Goal: Use online tool/utility: Utilize a website feature to perform a specific function

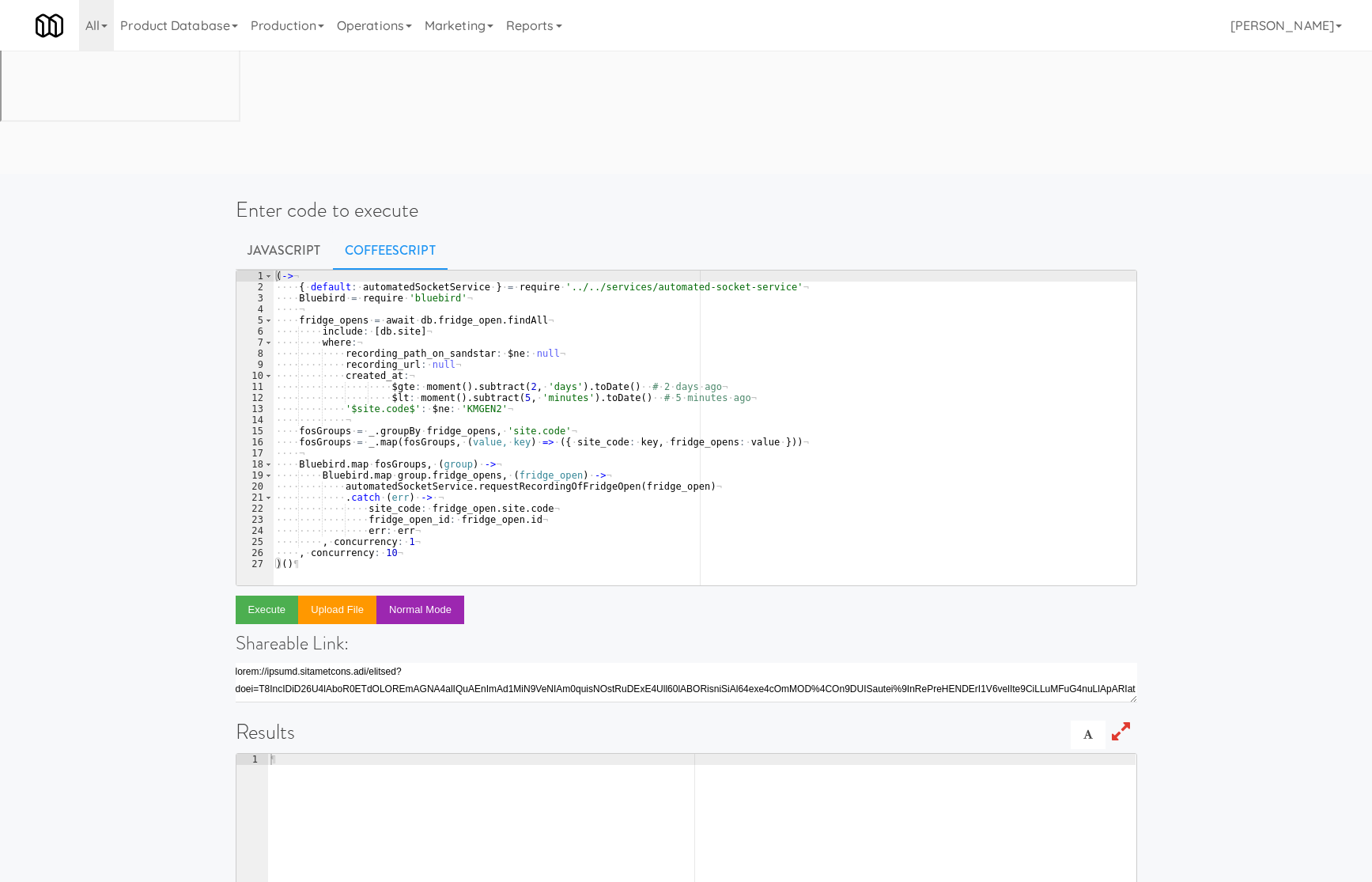
click at [555, 275] on div "( -> ¬ ···· { · default : · automatedSocketService · } · = · require · '../../s…" at bounding box center [704, 440] width 864 height 337
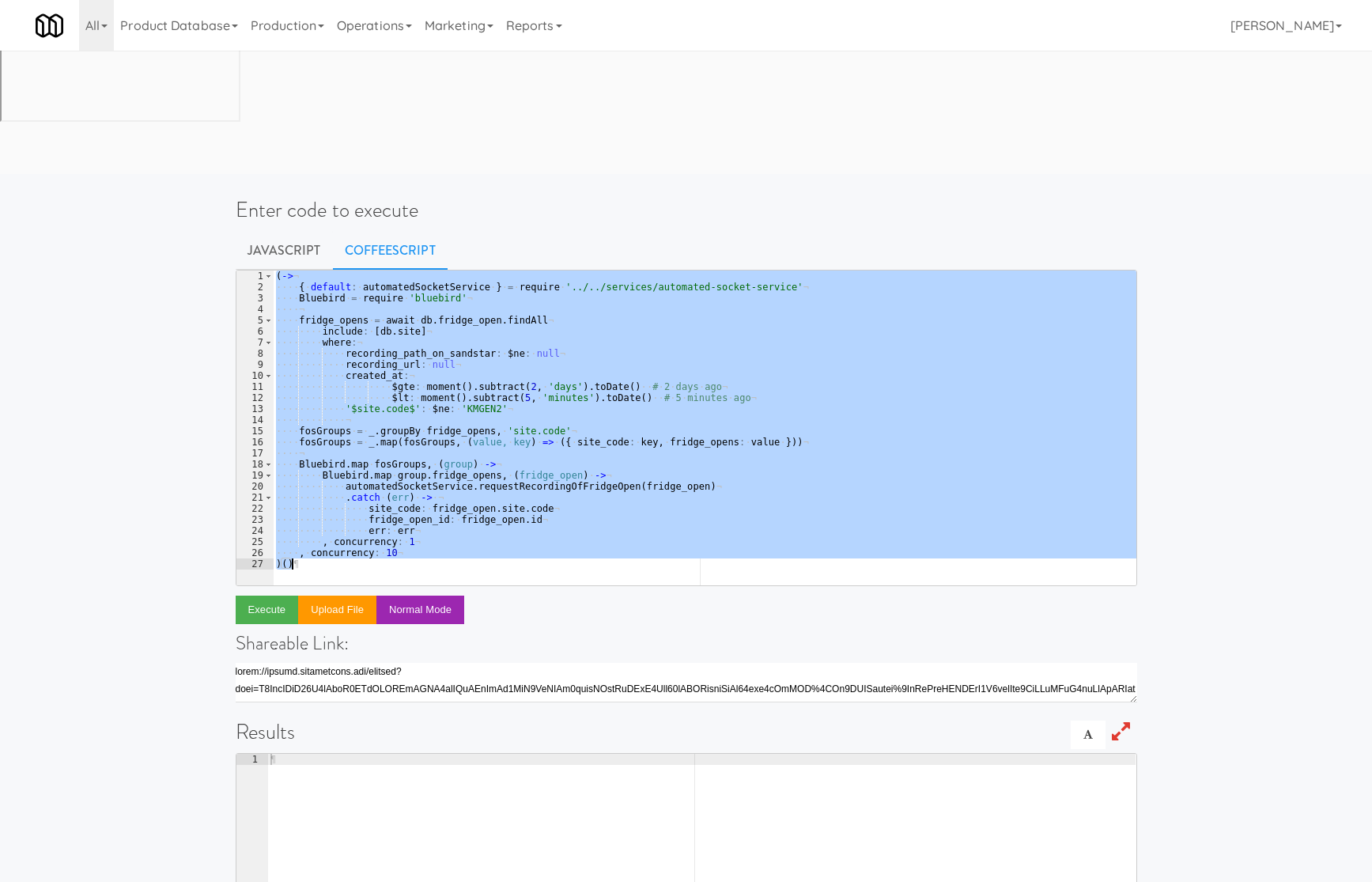
paste textarea
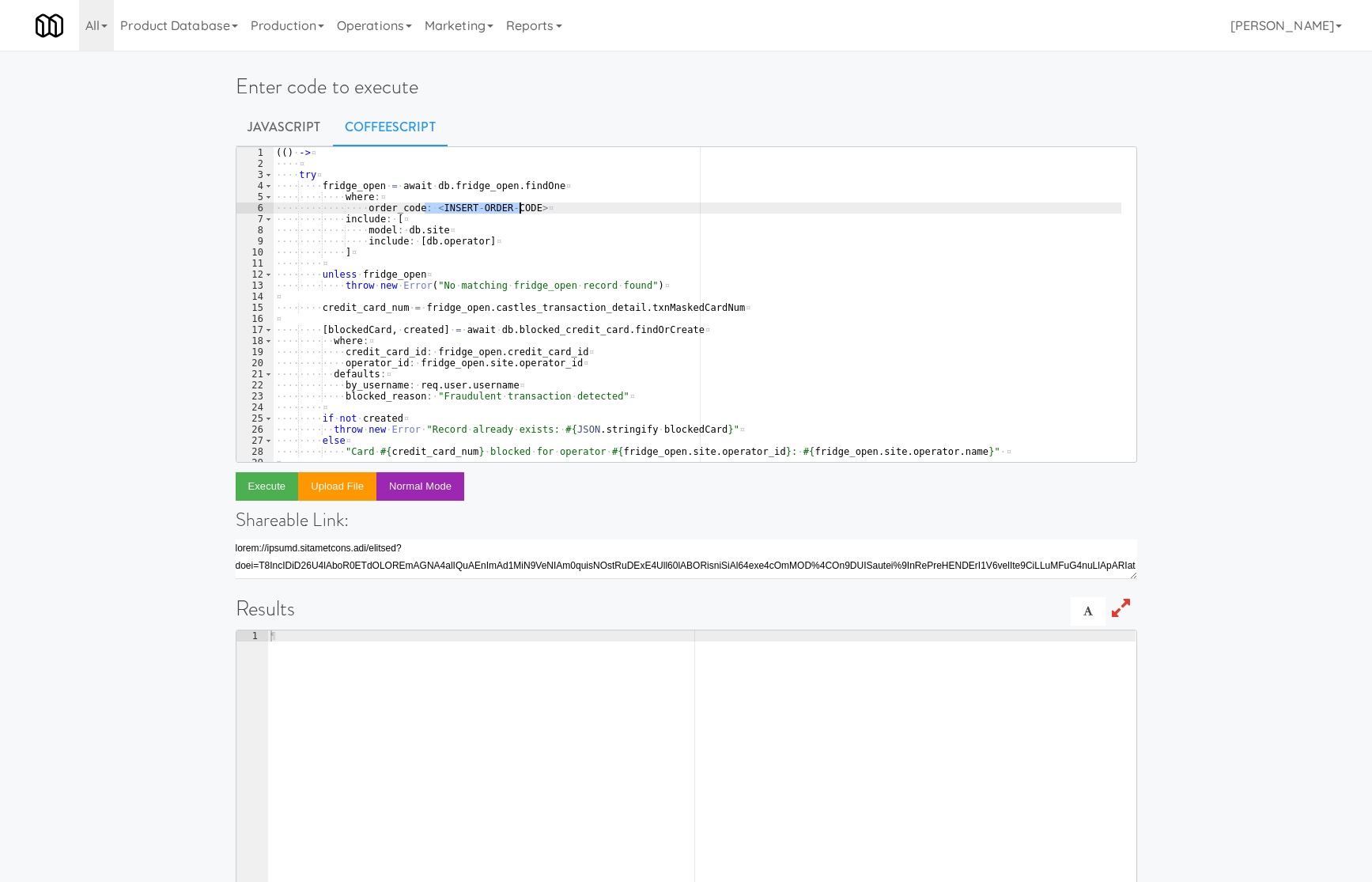
drag, startPoint x: 424, startPoint y: 208, endPoint x: 522, endPoint y: 206, distance: 98.0
click at [522, 206] on div "( ( ) · -> ¤ ···· ¤ ···· try ¤ ···· ···· fridge_open · = · await · db . fridge_…" at bounding box center [696, 316] width 848 height 337
paste textarea "520895"
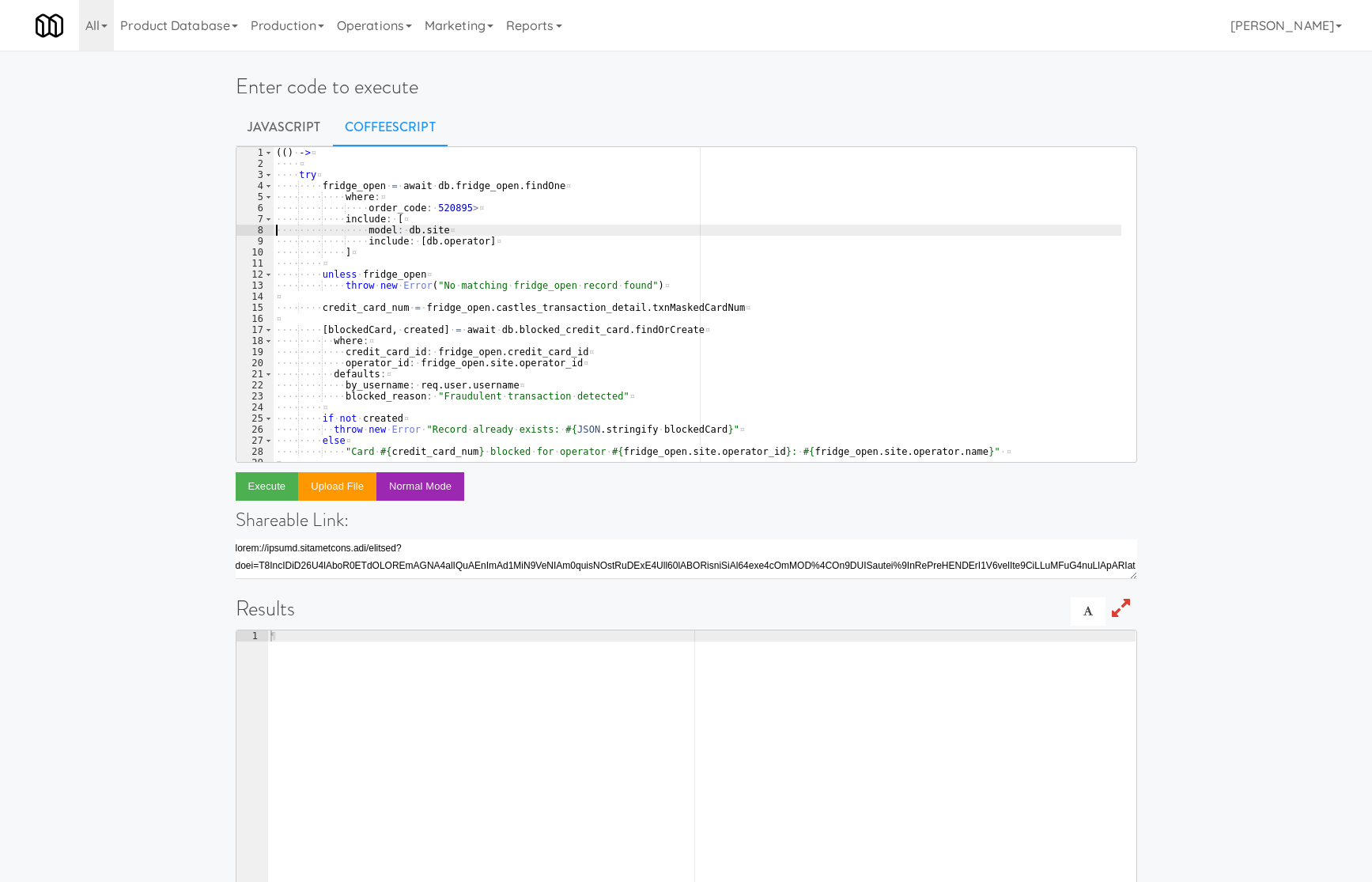
type textarea "include: [ model: [DOMAIN_NAME]"
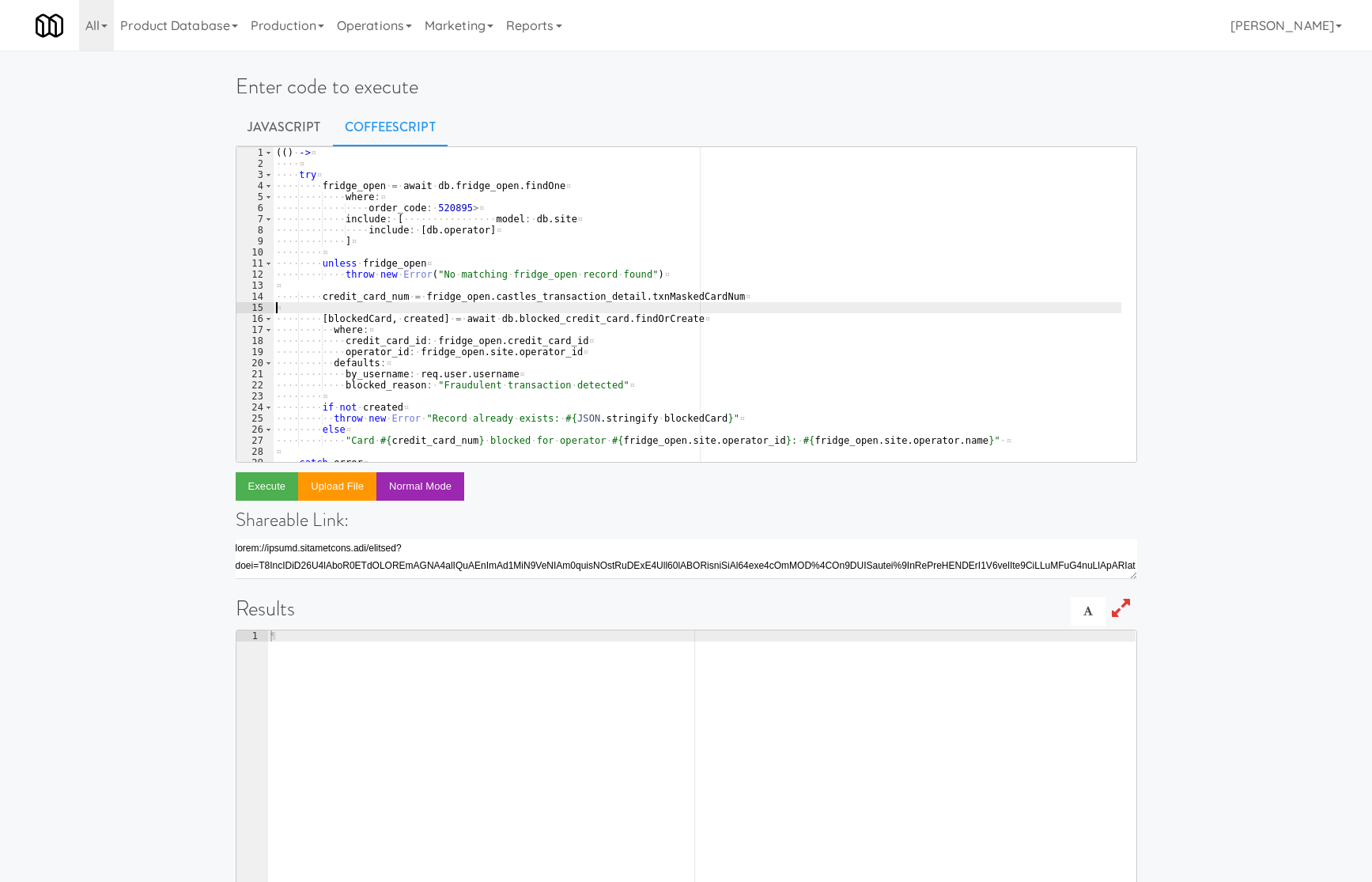
click at [639, 303] on div "( ( ) · -> ¤ ···· ¤ ···· try ¤ ···· ···· fridge_open · = · await · db . fridge_…" at bounding box center [696, 316] width 848 height 337
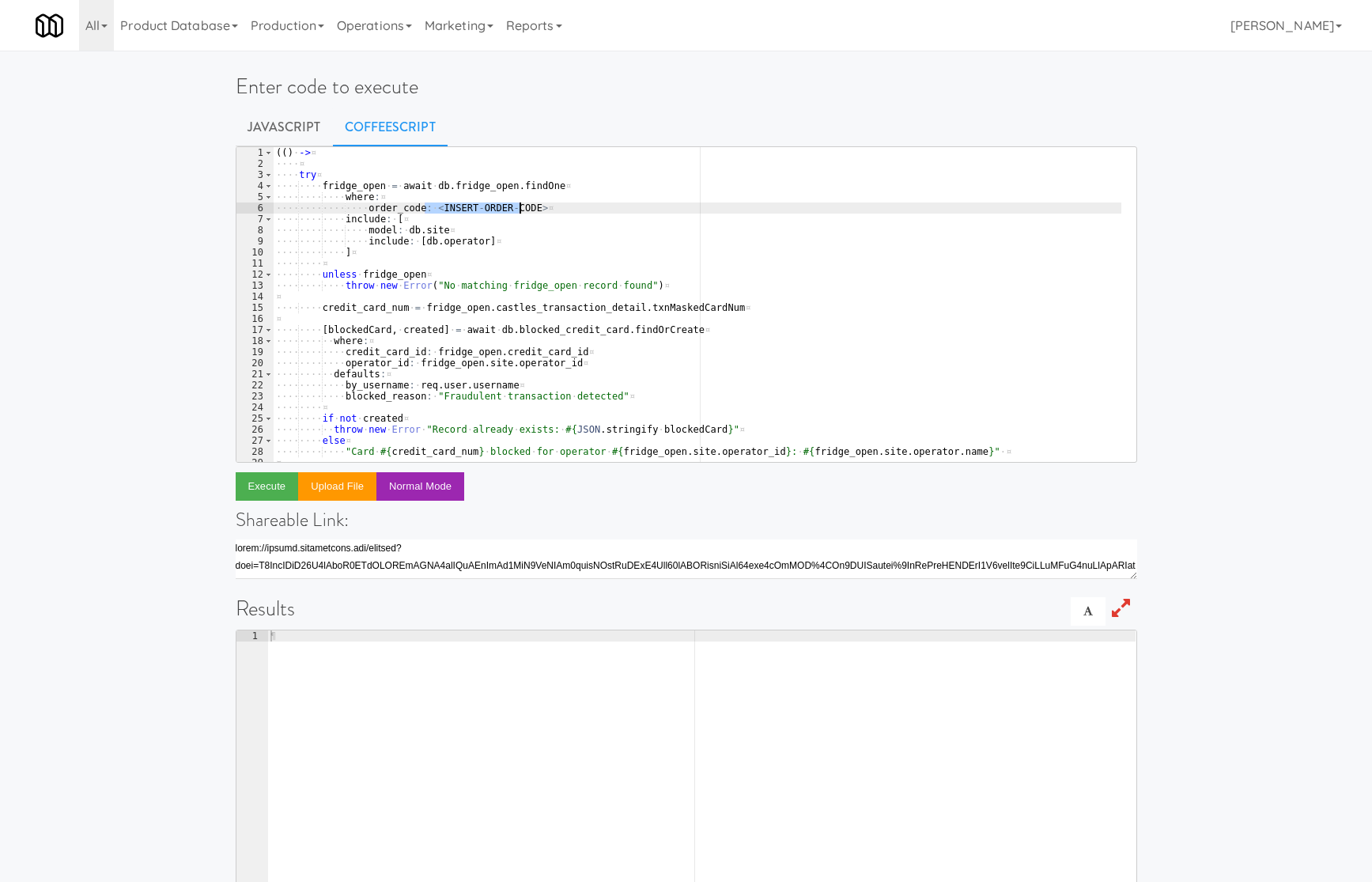
drag, startPoint x: 491, startPoint y: 207, endPoint x: 460, endPoint y: 207, distance: 31.0
click at [488, 207] on div "( ( ) · -> ¤ ···· ¤ ···· try ¤ ···· ···· fridge_open · = · await · db . fridge_…" at bounding box center [696, 304] width 848 height 315
drag, startPoint x: 426, startPoint y: 214, endPoint x: 524, endPoint y: 211, distance: 98.0
click at [524, 211] on div "( ( ) · -> ¤ ···· ¤ ···· try ¤ ···· ···· fridge_open · = · await · db . fridge_…" at bounding box center [696, 316] width 848 height 337
paste textarea "520895"
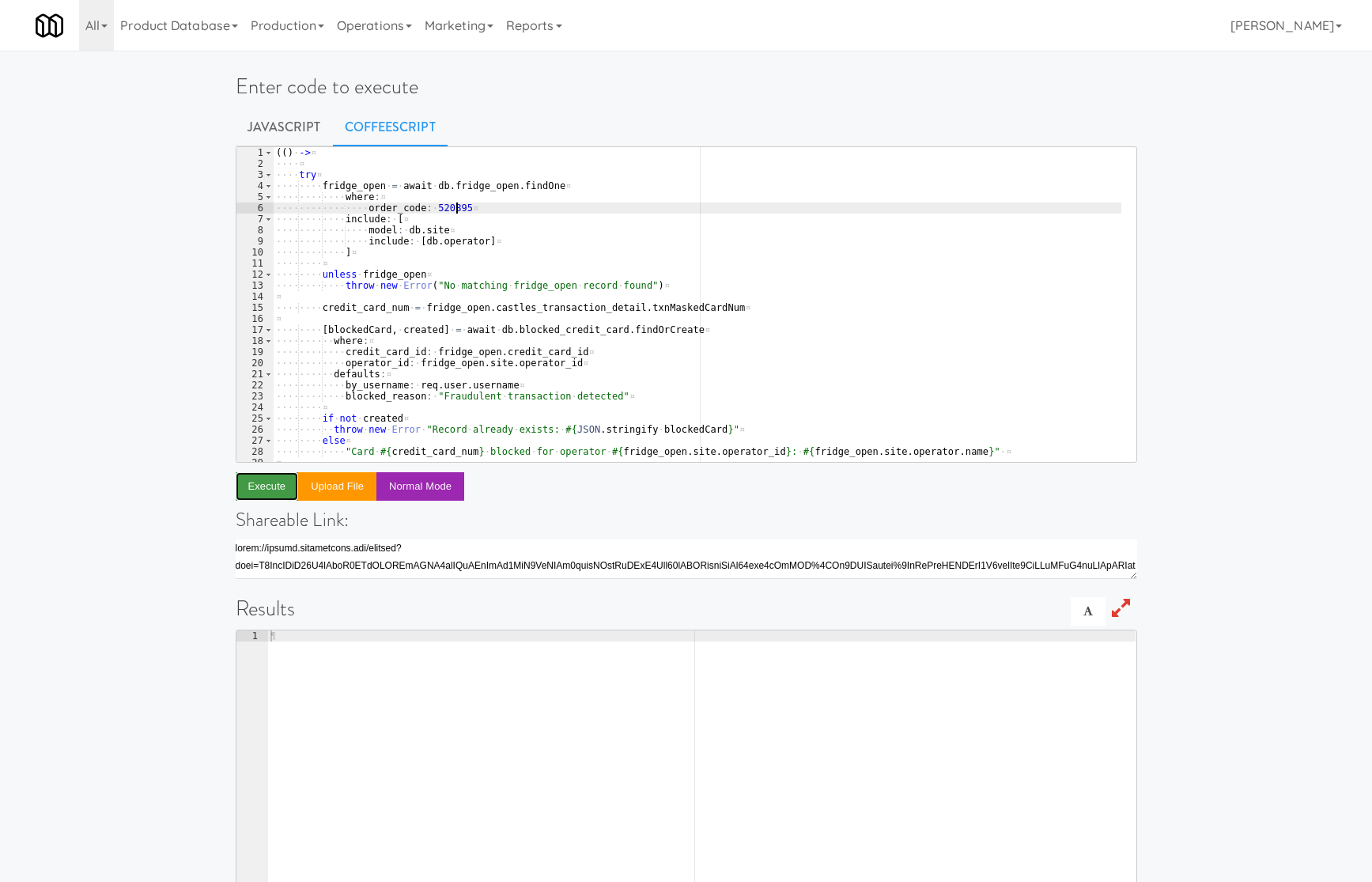
click at [280, 489] on button "Execute" at bounding box center [267, 486] width 64 height 28
click at [437, 203] on div "( ( ) · -> ¤ ···· ¤ ···· try ¤ ···· ···· fridge_open · = · await · db . fridge_…" at bounding box center [696, 316] width 848 height 337
paste textarea "365519"
click at [282, 491] on button "Execute" at bounding box center [267, 486] width 64 height 28
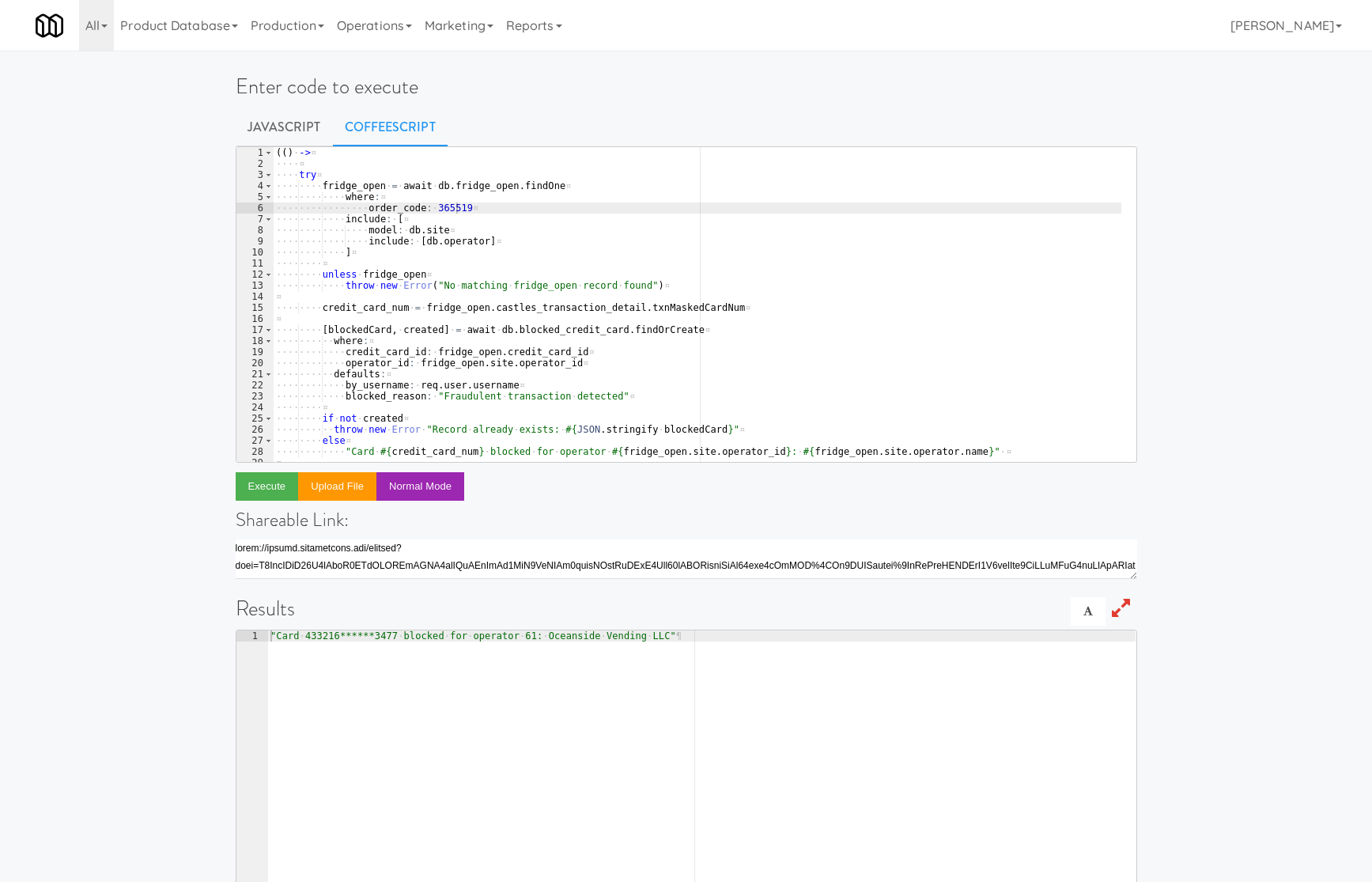
click at [443, 211] on div "( ( ) · -> ¤ ···· ¤ ···· try ¤ ···· ···· fridge_open · = · await · db . fridge_…" at bounding box center [696, 316] width 848 height 337
paste textarea "702130"
click at [279, 487] on button "Execute" at bounding box center [267, 486] width 64 height 28
drag, startPoint x: 860, startPoint y: 49, endPoint x: 871, endPoint y: 50, distance: 11.0
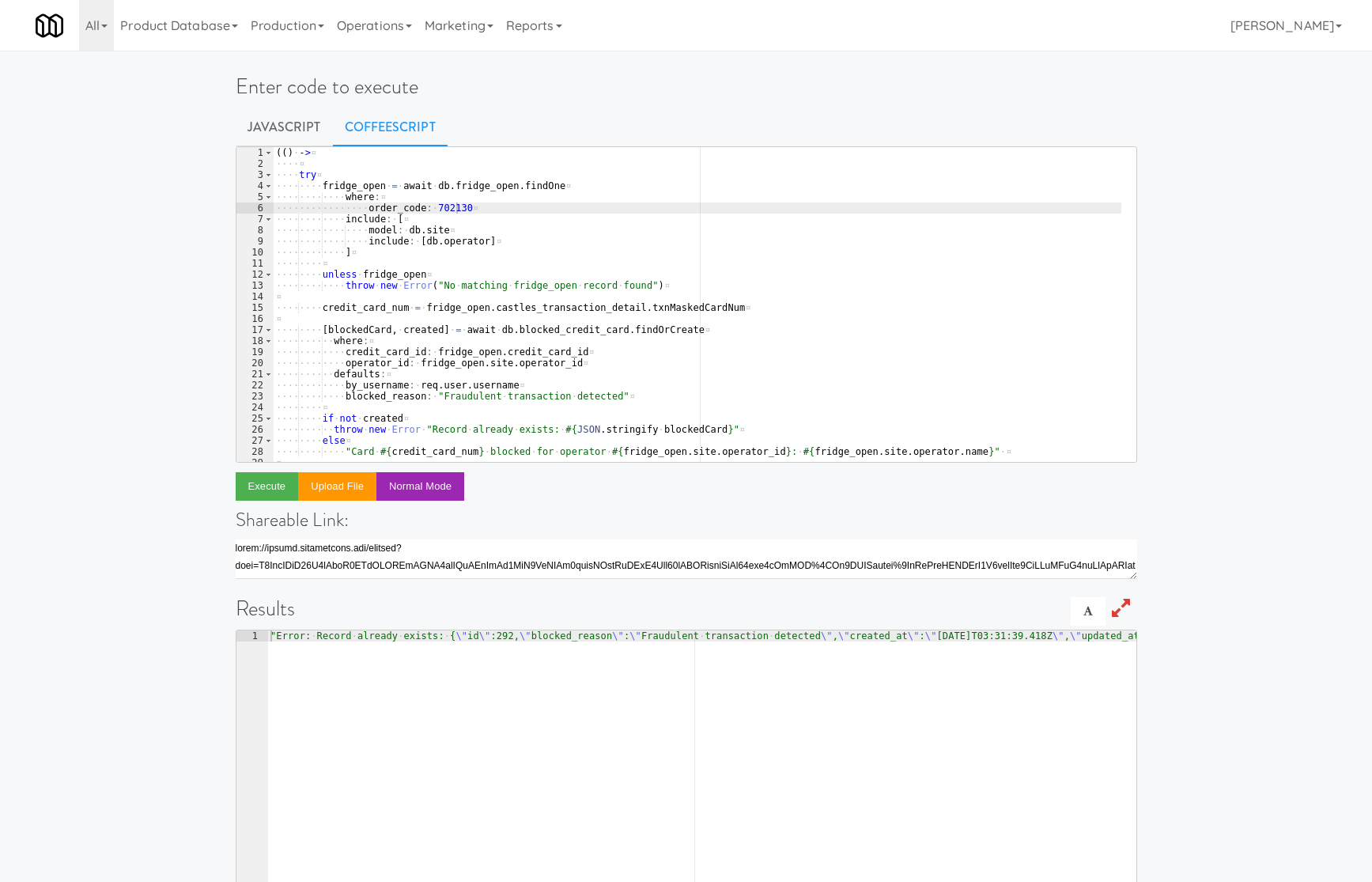
click at [860, 49] on div "All 901 Smrt Mrkt [URL][DOMAIN_NAME] 9518002 [GEOGRAPHIC_DATA] [URL][DOMAIN_NAM…" at bounding box center [686, 26] width 1301 height 51
click at [436, 211] on div "( ( ) · -> ¤ ···· ¤ ···· try ¤ ···· ···· fridge_open · = · await · db . fridge_…" at bounding box center [696, 316] width 848 height 337
paste textarea "170875"
click at [284, 480] on button "Execute" at bounding box center [267, 486] width 64 height 28
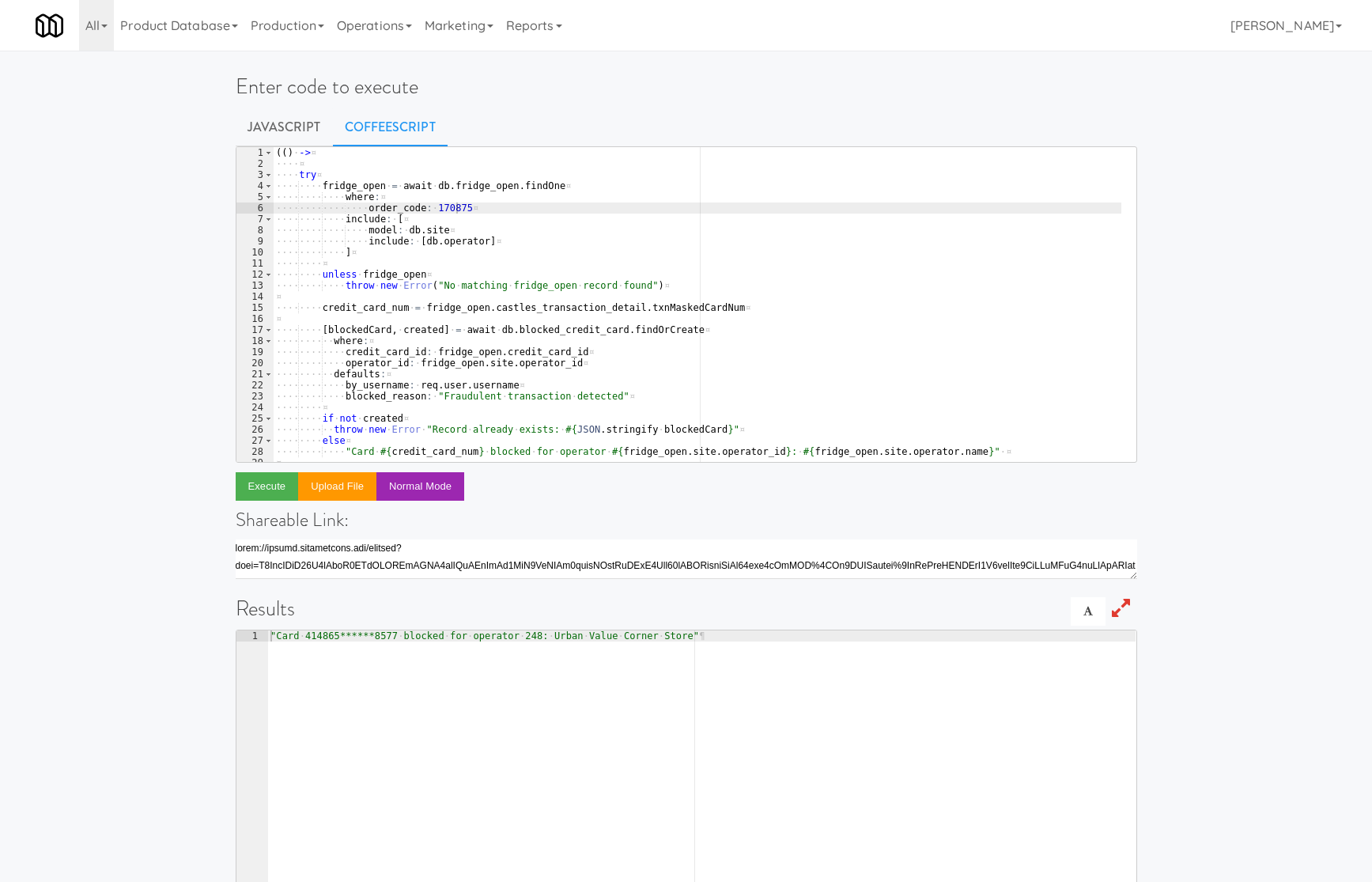
click at [441, 210] on div "( ( ) · -> ¤ ···· ¤ ···· try ¤ ···· ···· fridge_open · = · await · db . fridge_…" at bounding box center [696, 316] width 848 height 337
paste textarea "754114"
click at [275, 500] on button "Execute" at bounding box center [267, 486] width 64 height 28
click at [435, 207] on div "( ( ) · -> ¤ ···· ¤ ···· try ¤ ···· ···· fridge_open · = · await · db . fridge_…" at bounding box center [696, 316] width 848 height 337
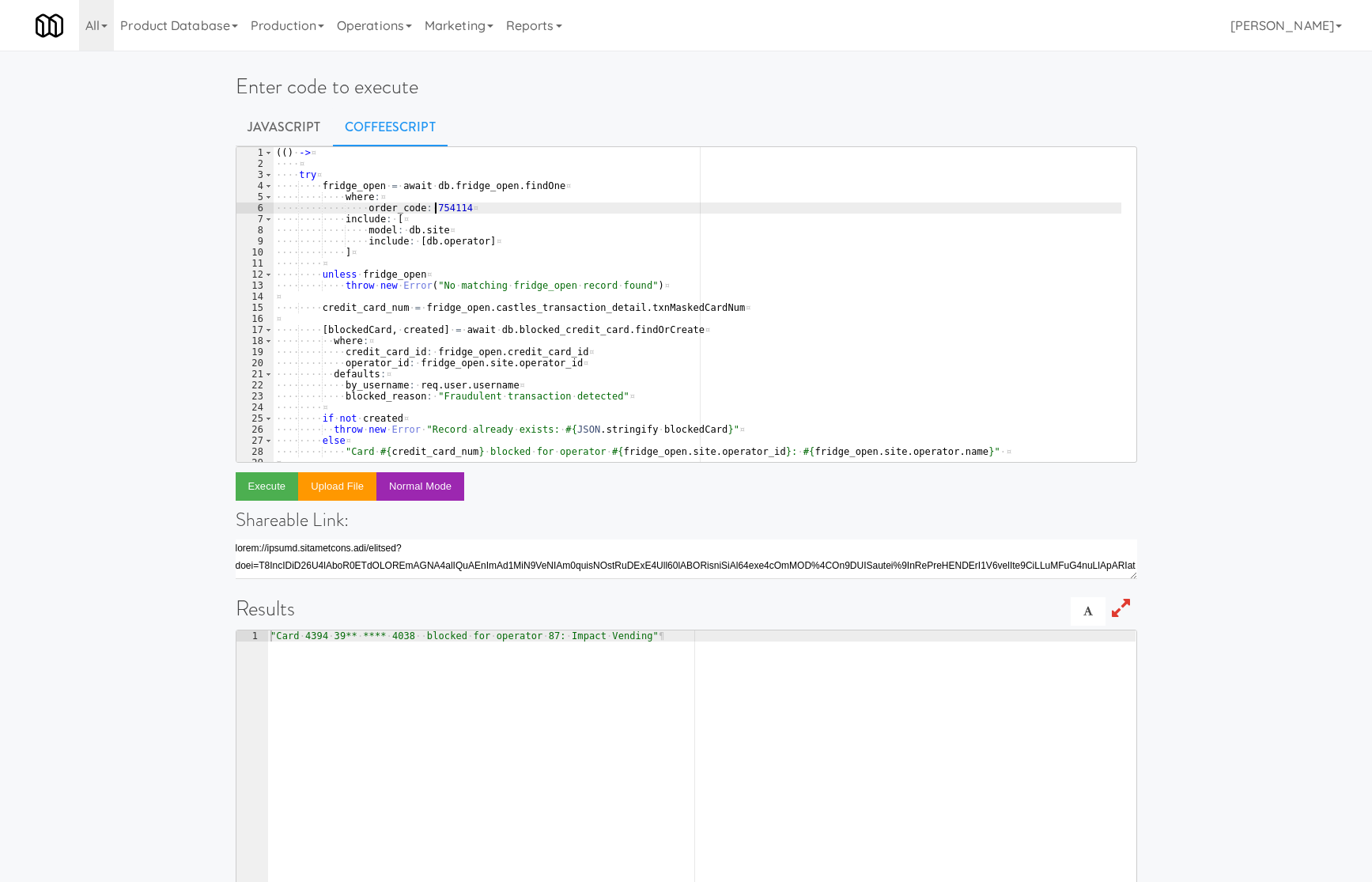
click at [435, 207] on div "( ( ) · -> ¤ ···· ¤ ···· try ¤ ···· ···· fridge_open · = · await · db . fridge_…" at bounding box center [696, 316] width 848 height 337
paste textarea "804545"
click at [275, 492] on button "Execute" at bounding box center [267, 486] width 64 height 28
click at [440, 207] on div "( ( ) · -> ¤ ···· ¤ ···· try ¤ ···· ···· fridge_open · = · await · db . fridge_…" at bounding box center [696, 316] width 848 height 337
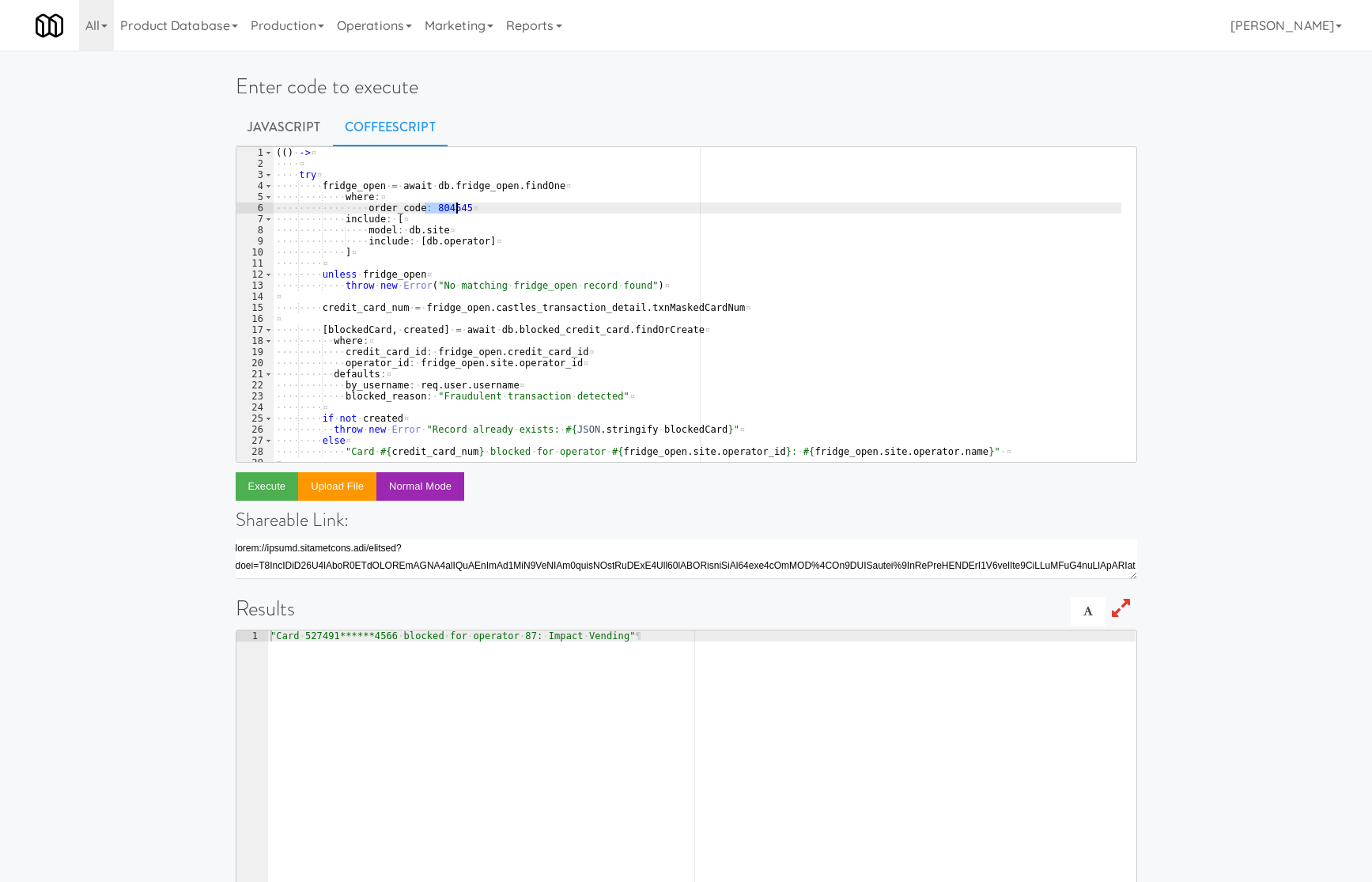
paste textarea "547848"
click at [243, 491] on button "Execute" at bounding box center [267, 486] width 64 height 28
click at [970, 69] on div "Enter code to execute Javascript CoffeeScript order_code: 547848 1 2 3 4 5 6 7 …" at bounding box center [686, 513] width 926 height 913
click at [435, 204] on div "( ( ) · -> ¤ ···· ¤ ···· try ¤ ···· ···· fridge_open · = · await · db . fridge_…" at bounding box center [696, 316] width 848 height 337
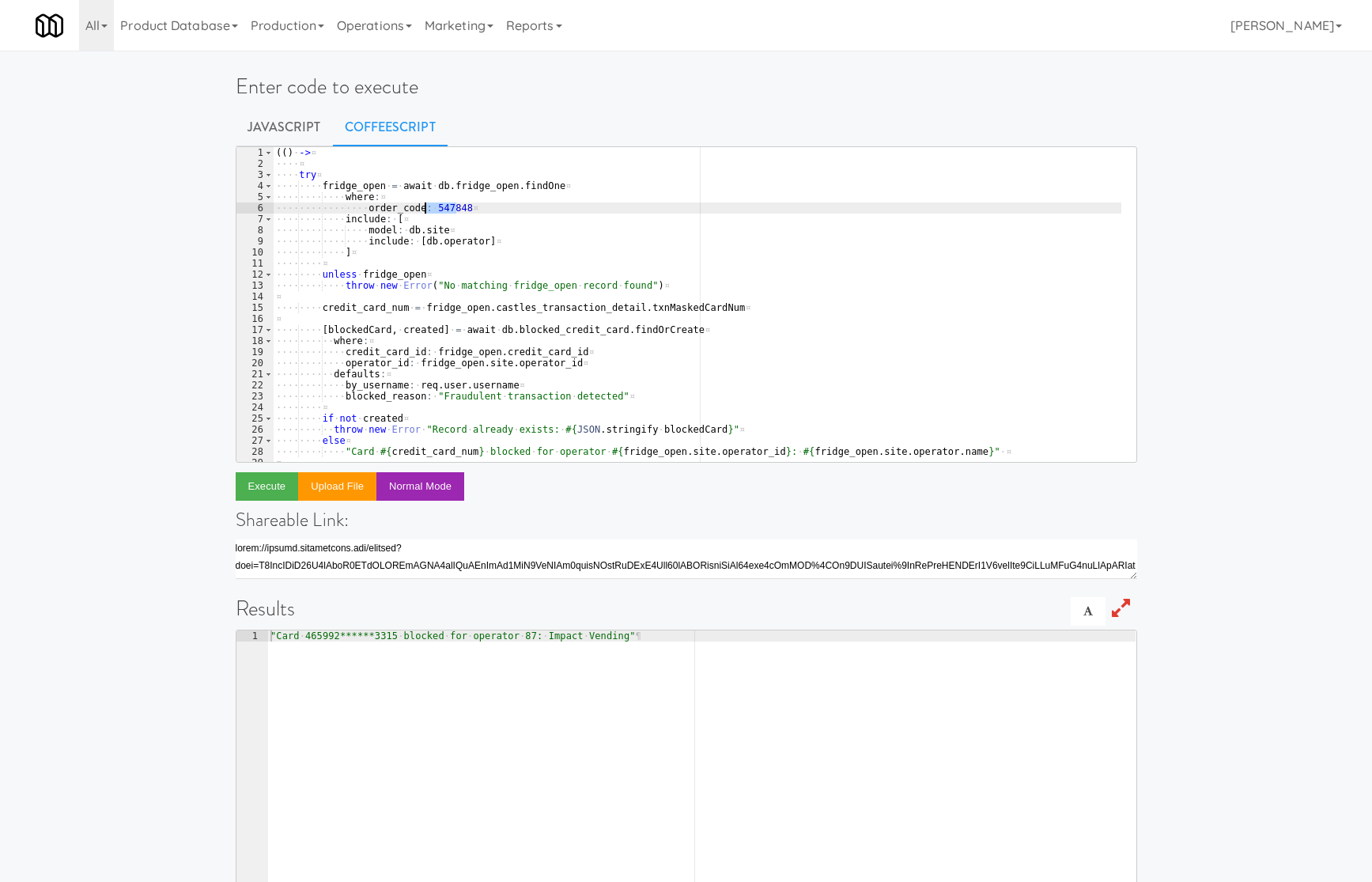
paste textarea "226339"
click at [279, 489] on button "Execute" at bounding box center [267, 486] width 64 height 28
click at [429, 210] on div "( ( ) · -> ¤ ···· ¤ ···· try ¤ ···· ···· fridge_open · = · await · db . fridge_…" at bounding box center [696, 316] width 848 height 337
paste textarea "318151"
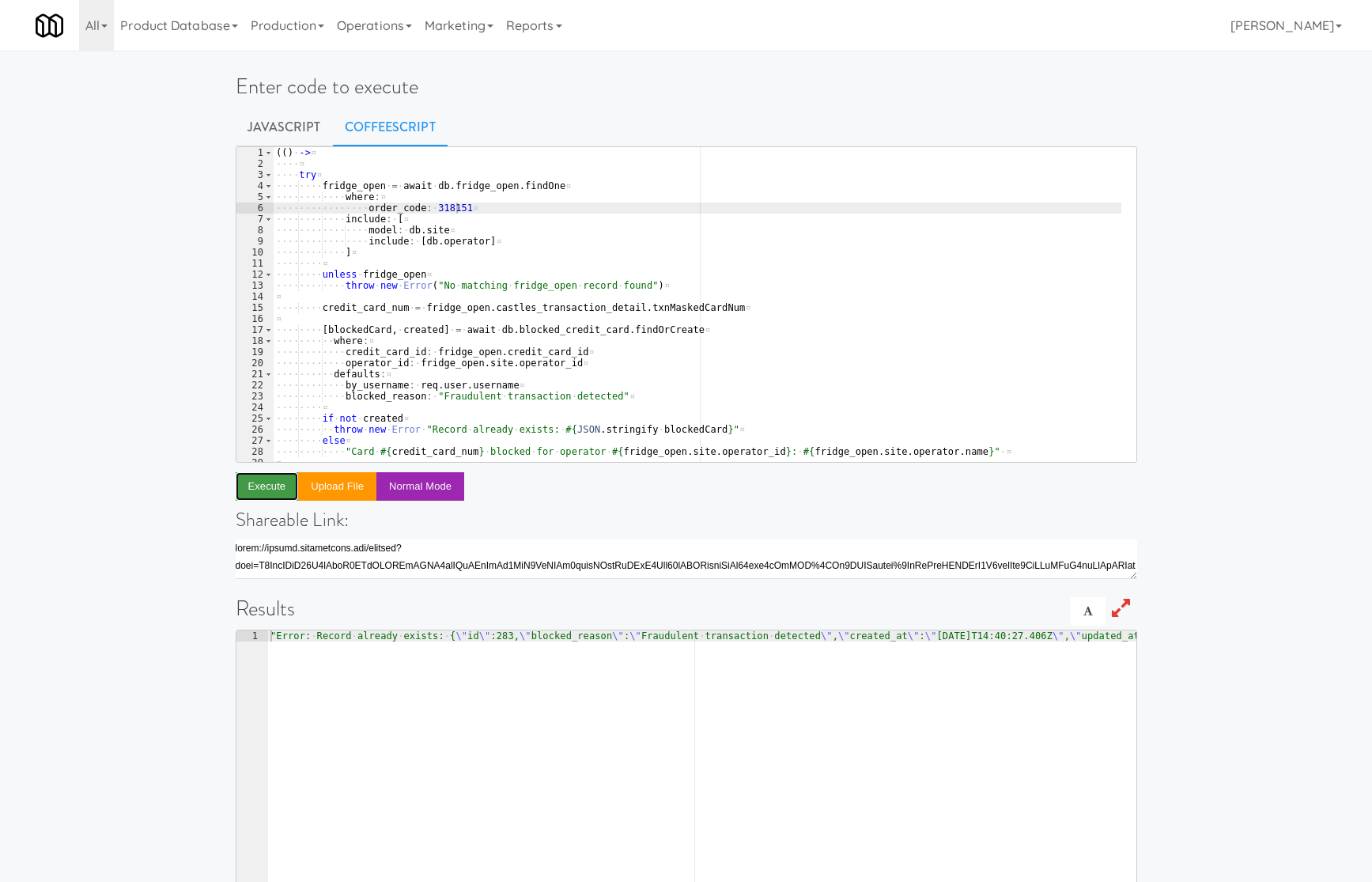
click at [272, 491] on button "Execute" at bounding box center [267, 486] width 64 height 28
click at [436, 211] on div "( ( ) · -> ¤ ···· ¤ ···· try ¤ ···· ···· fridge_open · = · await · db . fridge_…" at bounding box center [696, 316] width 848 height 337
paste textarea "793199"
click at [266, 484] on button "Execute" at bounding box center [267, 486] width 64 height 28
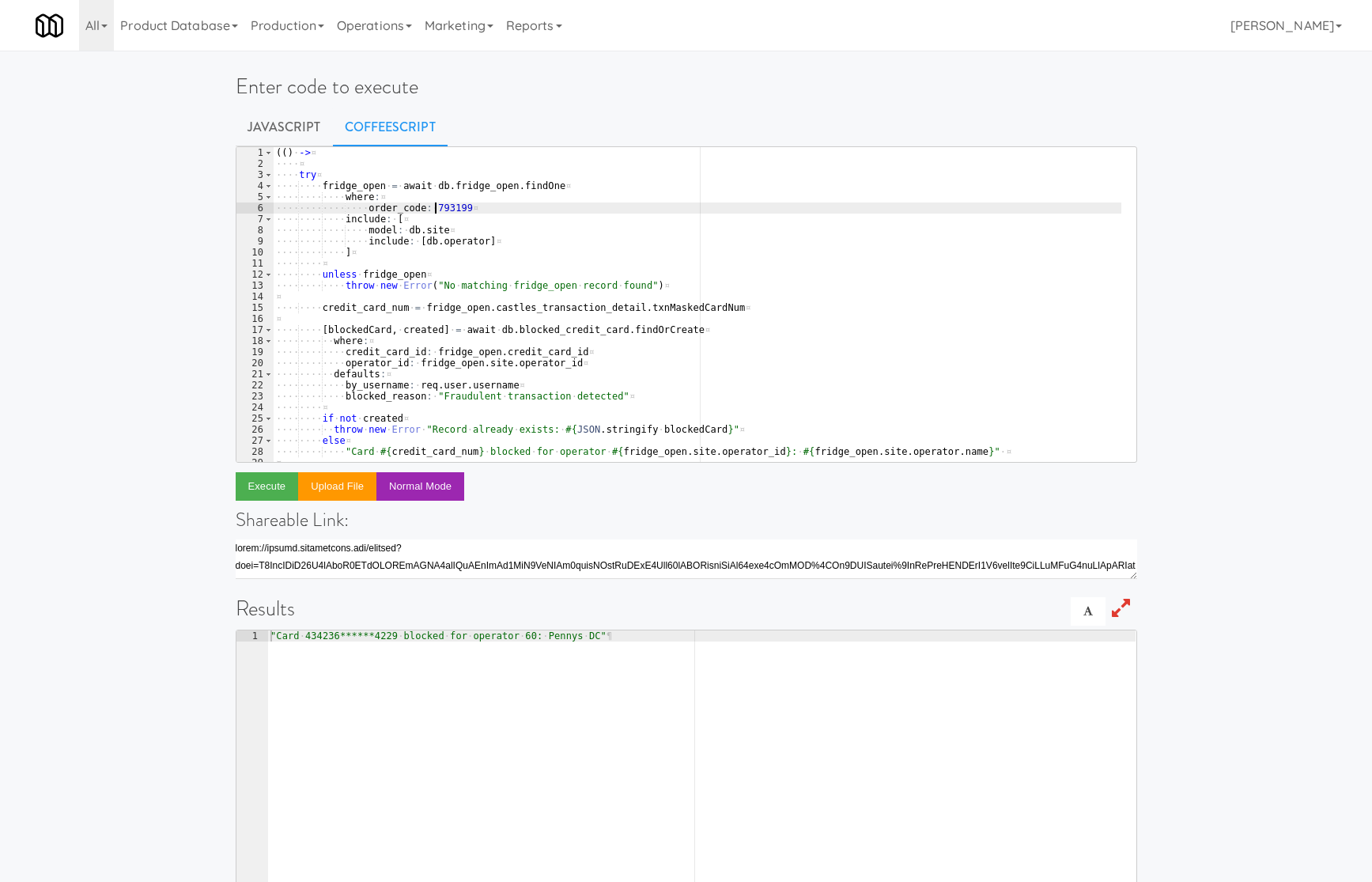
click at [432, 211] on div "( ( ) · -> ¤ ···· ¤ ···· try ¤ ···· ···· fridge_open · = · await · db . fridge_…" at bounding box center [696, 316] width 848 height 337
paste textarea "173838"
click at [266, 480] on button "Execute" at bounding box center [267, 486] width 64 height 28
click at [437, 211] on div "( ( ) · -> ¤ ···· ¤ ···· try ¤ ···· ···· fridge_open · = · await · db . fridge_…" at bounding box center [696, 316] width 848 height 337
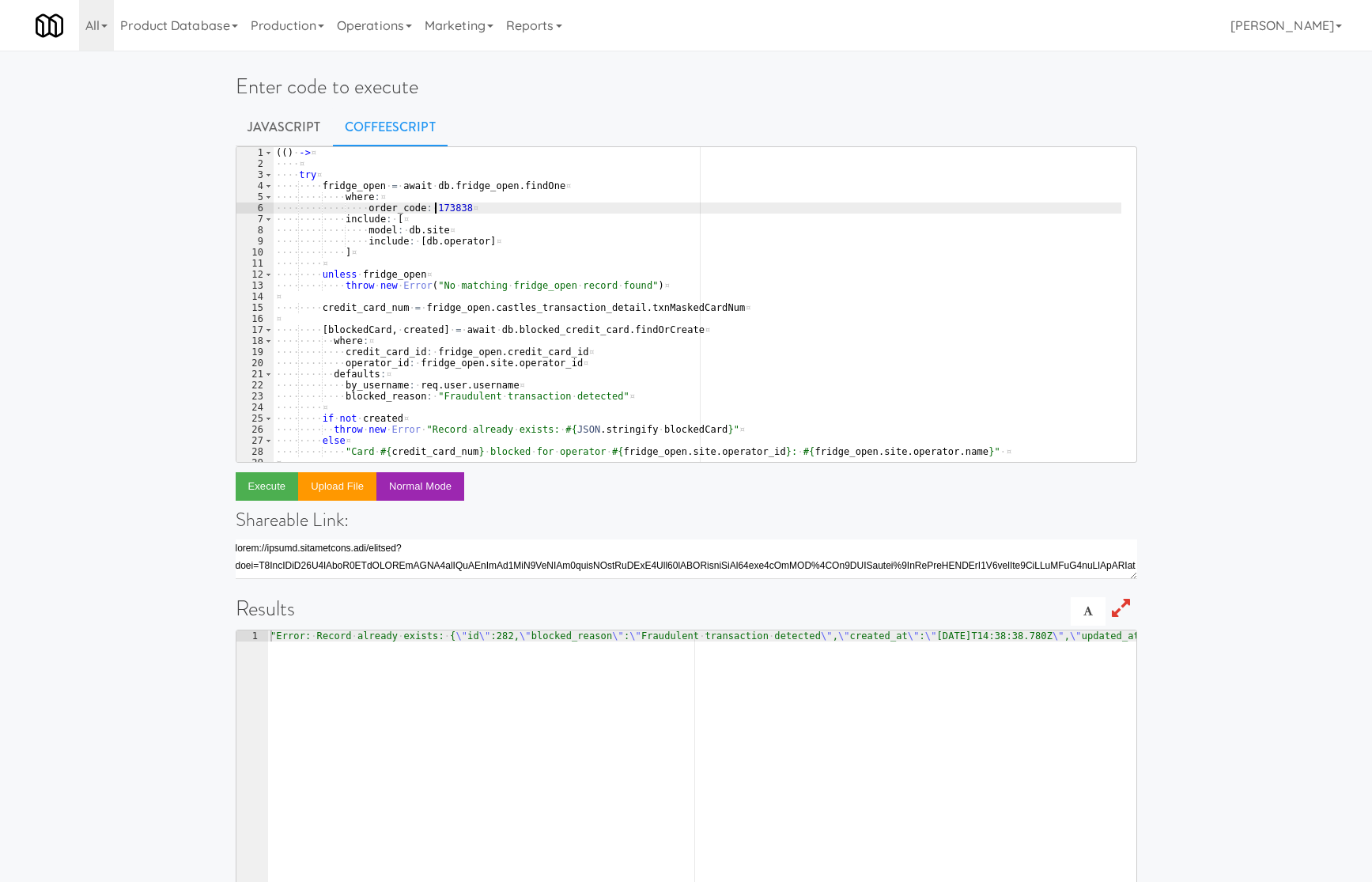
click at [437, 211] on div "( ( ) · -> ¤ ···· ¤ ···· try ¤ ···· ···· fridge_open · = · await · db . fridge_…" at bounding box center [696, 316] width 848 height 337
paste textarea "746025"
click at [277, 489] on button "Execute" at bounding box center [267, 486] width 64 height 28
click at [439, 214] on div "( ( ) · -> ¤ ···· ¤ ···· try ¤ ···· ···· fridge_open · = · await · db . fridge_…" at bounding box center [696, 316] width 848 height 337
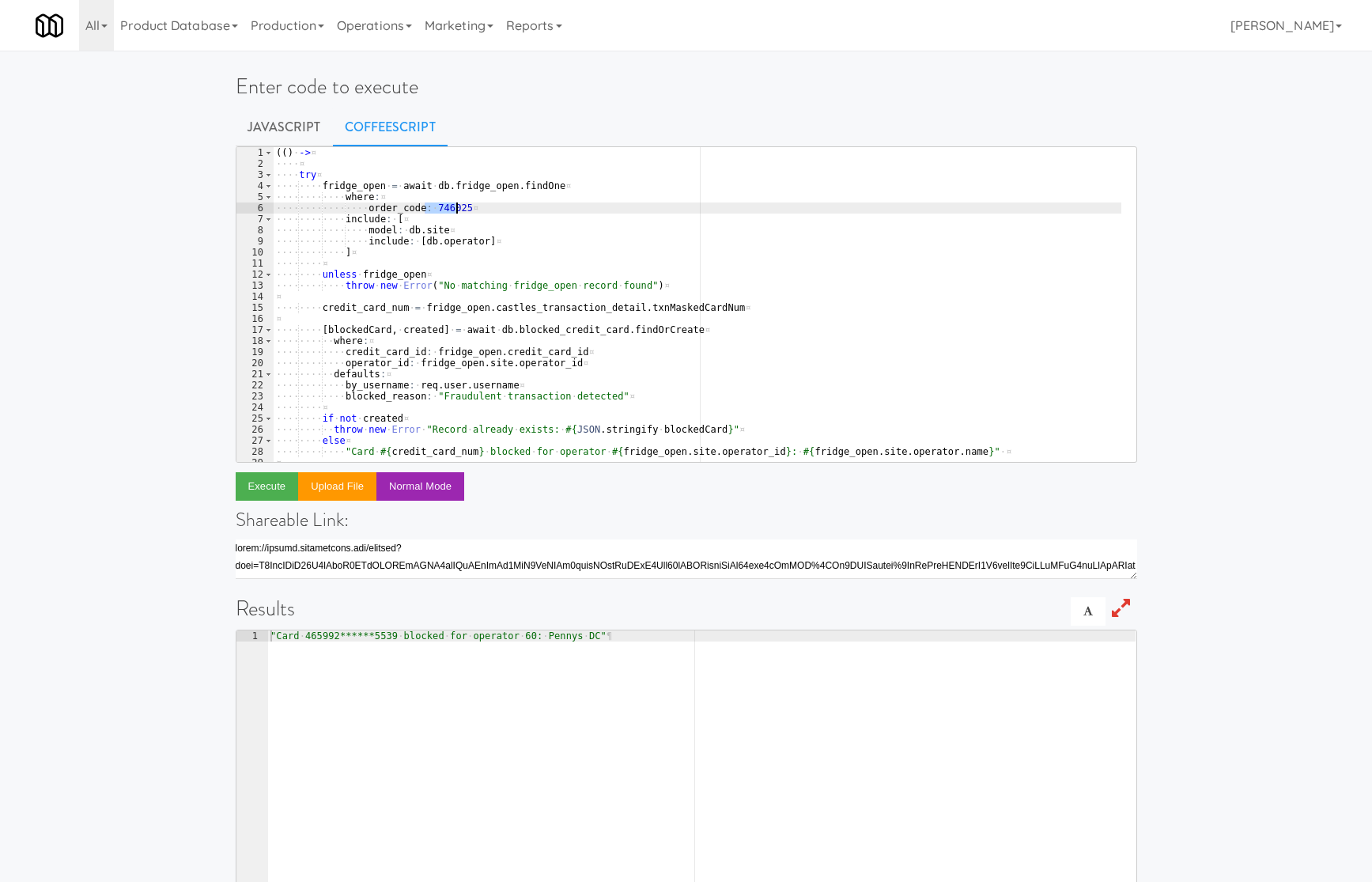
paste textarea "492390"
type textarea "order_code: 492390"
click at [271, 477] on button "Execute" at bounding box center [267, 486] width 64 height 28
click at [432, 211] on div "( ( ) · -> ¤ ···· ¤ ···· try ¤ ···· ···· fridge_open · = · await · db . fridge_…" at bounding box center [696, 316] width 848 height 337
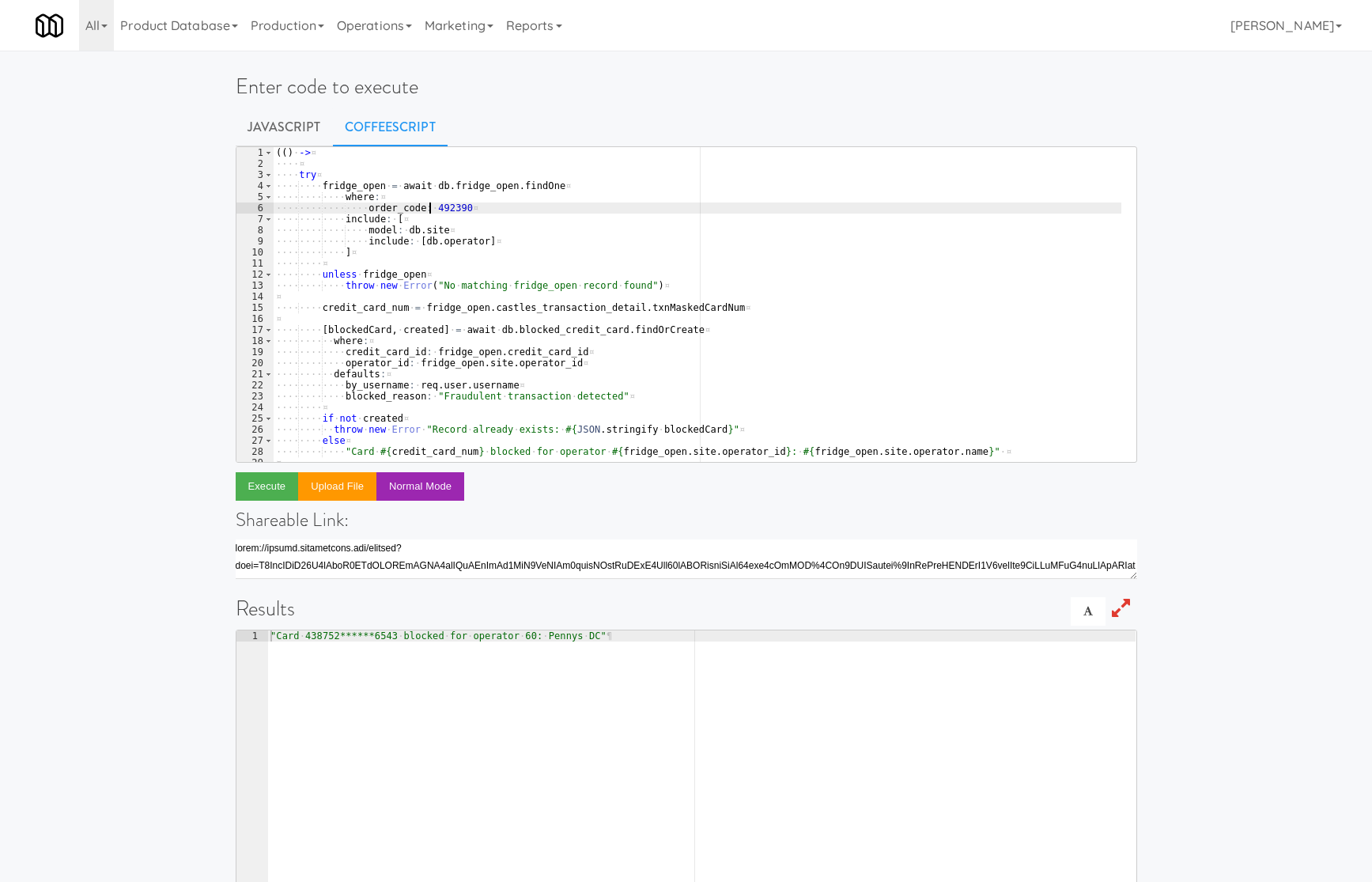
paste textarea
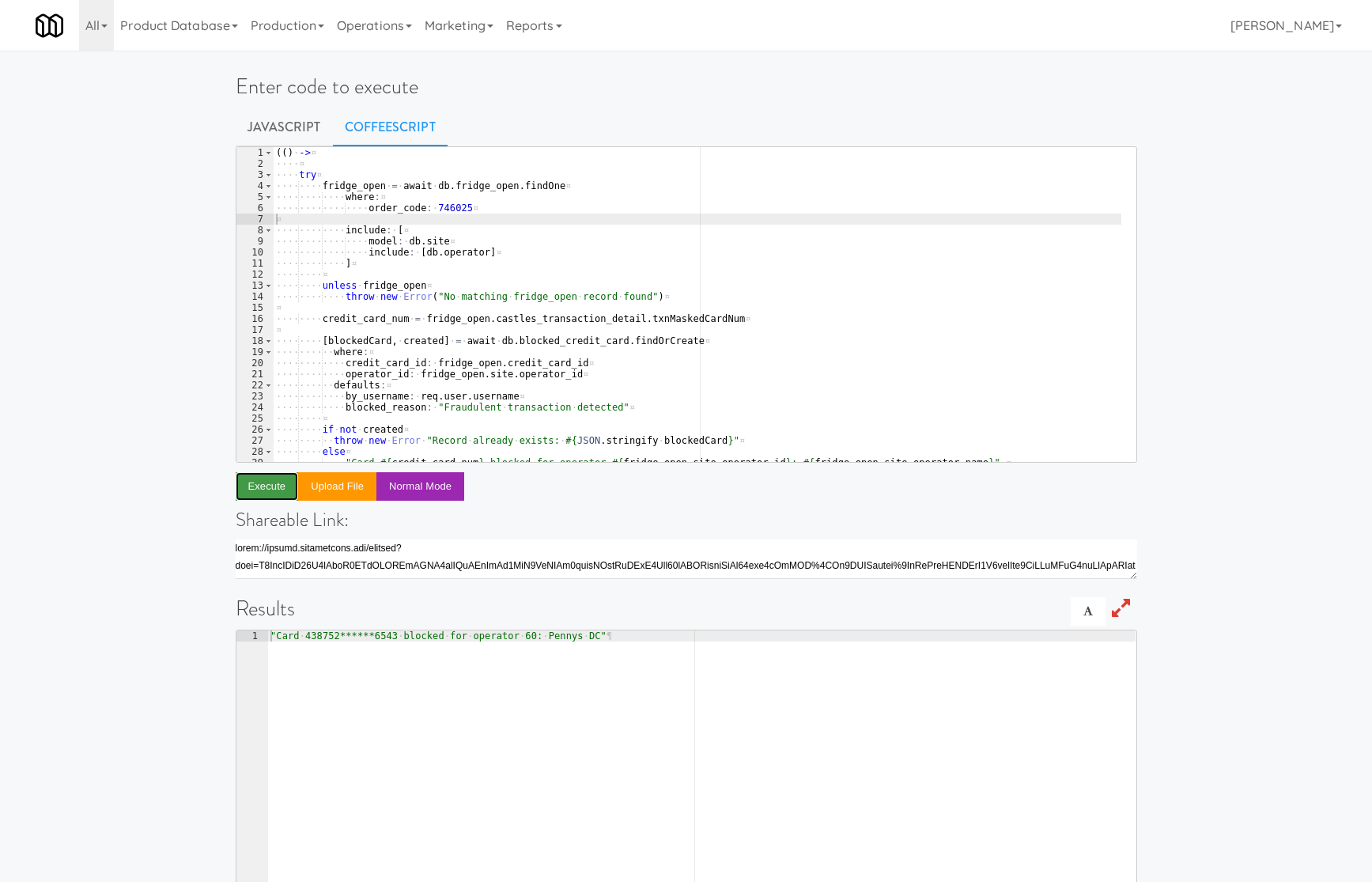
click at [269, 488] on button "Execute" at bounding box center [267, 486] width 64 height 28
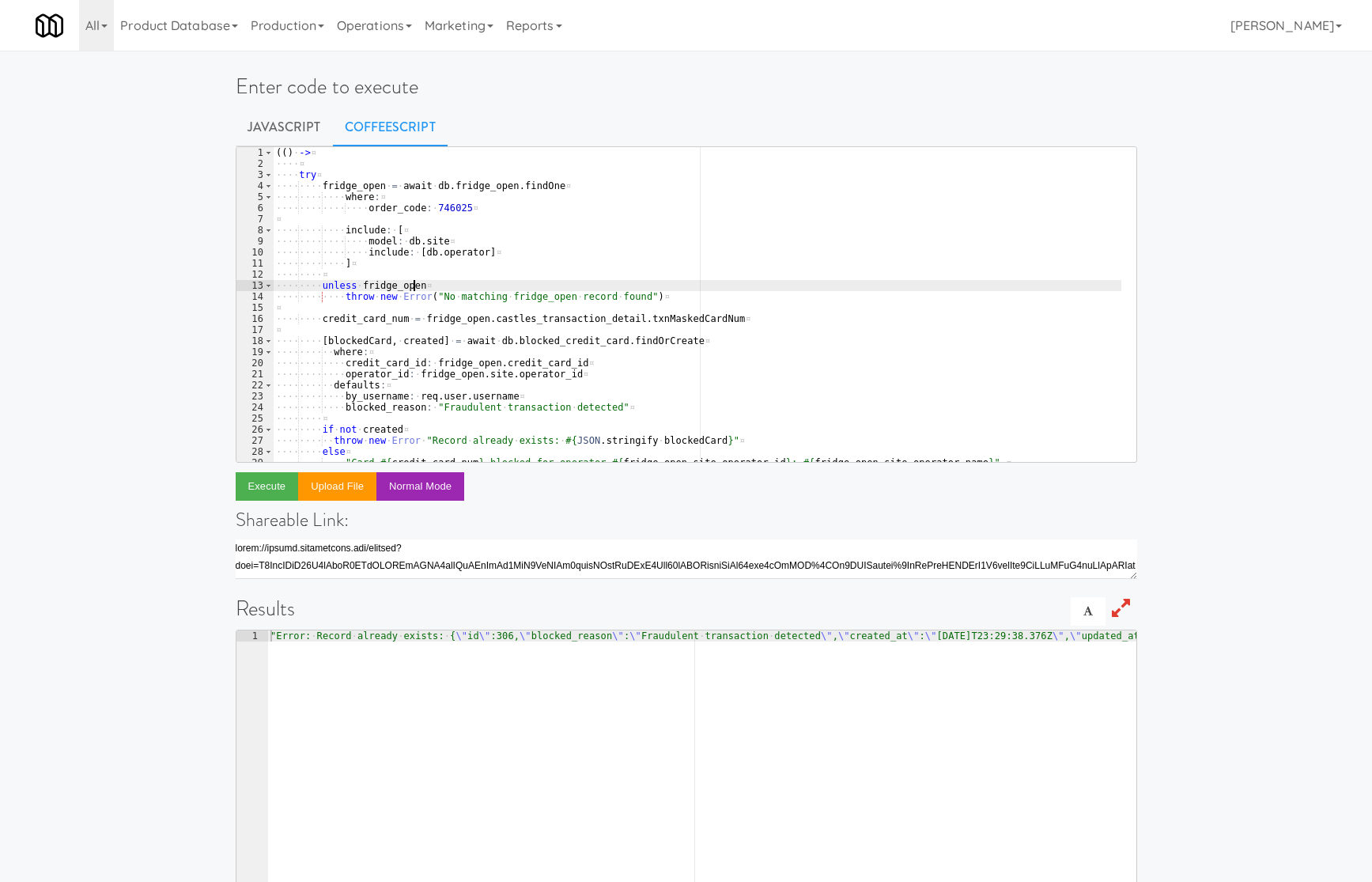
click at [473, 289] on div "( ( ) · -> ¤ ···· ¤ ···· try ¤ ···· ···· fridge_open · = · await · db . fridge_…" at bounding box center [696, 316] width 848 height 337
type textarea "order_code: 492390"
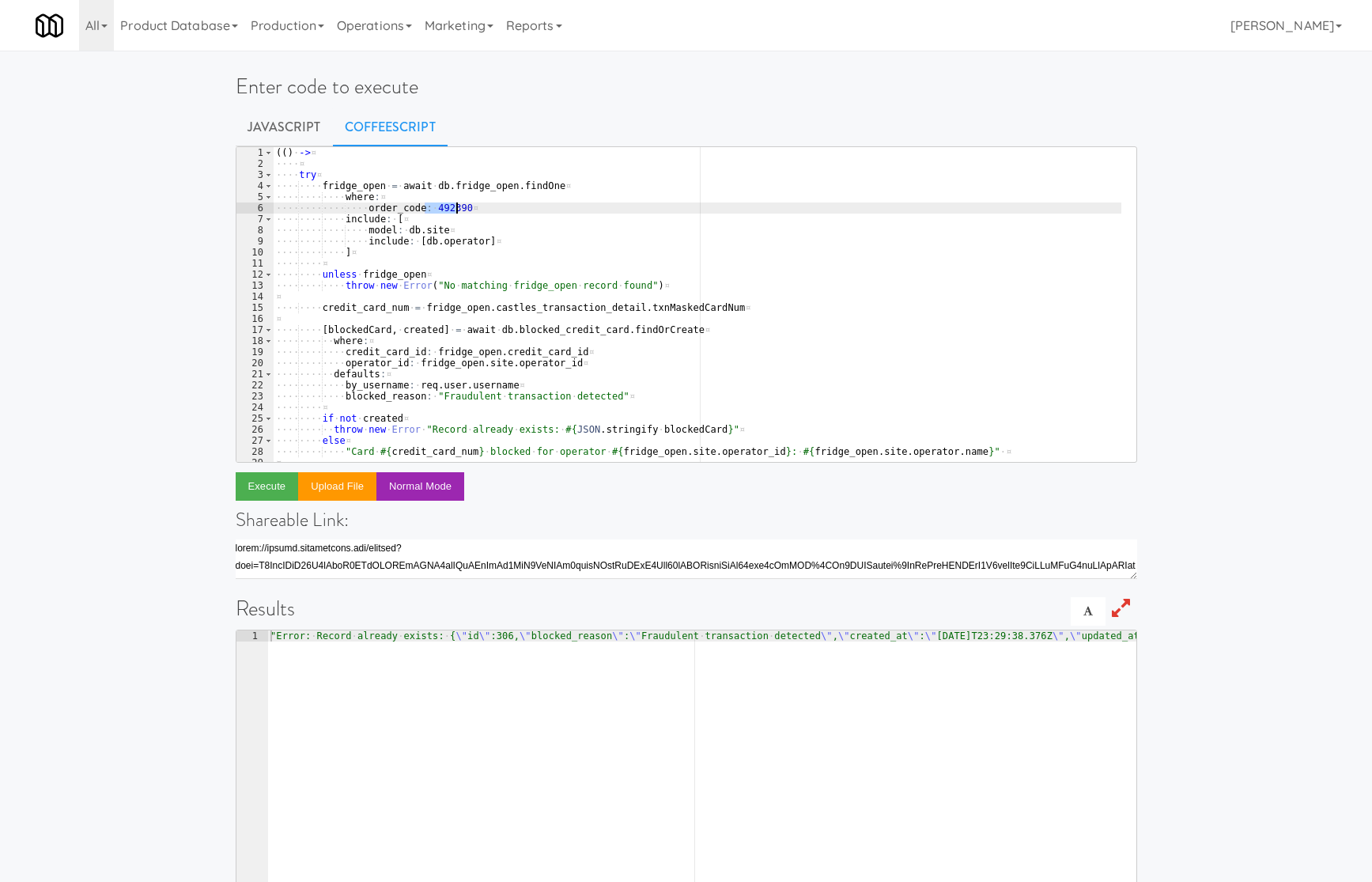
click at [432, 206] on div "( ( ) · -> ¤ ···· ¤ ···· try ¤ ···· ···· fridge_open · = · await · db . fridge_…" at bounding box center [696, 304] width 848 height 315
click at [432, 206] on div "( ( ) · -> ¤ ···· ¤ ···· try ¤ ···· ···· fridge_open · = · await · db . fridge_…" at bounding box center [696, 316] width 848 height 337
paste textarea
click at [258, 476] on button "Execute" at bounding box center [267, 486] width 64 height 28
click at [441, 208] on div "( ( ) · -> ¤ ···· ¤ ···· try ¤ ···· ···· fridge_open · = · await · db . fridge_…" at bounding box center [696, 316] width 848 height 337
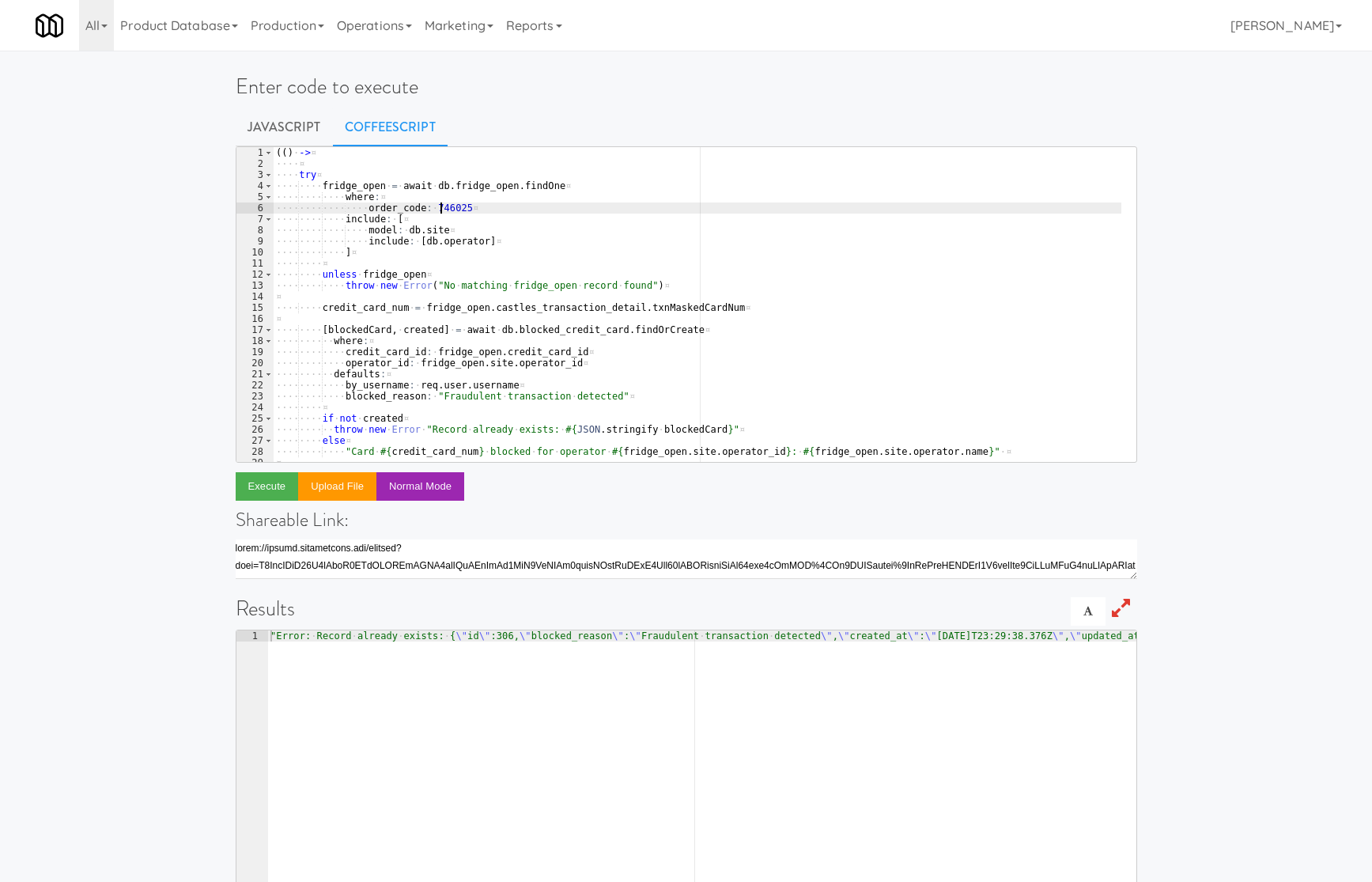
click at [441, 208] on div "( ( ) · -> ¤ ···· ¤ ···· try ¤ ···· ···· fridge_open · = · await · db . fridge_…" at bounding box center [696, 316] width 848 height 337
paste textarea "803341"
click at [275, 480] on button "Execute" at bounding box center [267, 486] width 64 height 28
drag, startPoint x: 1000, startPoint y: 45, endPoint x: 880, endPoint y: 2, distance: 127.5
click at [1000, 45] on div "All 901 Smrt Mrkt [URL][DOMAIN_NAME] 9518002 [GEOGRAPHIC_DATA] [URL][DOMAIN_NAM…" at bounding box center [686, 26] width 1301 height 51
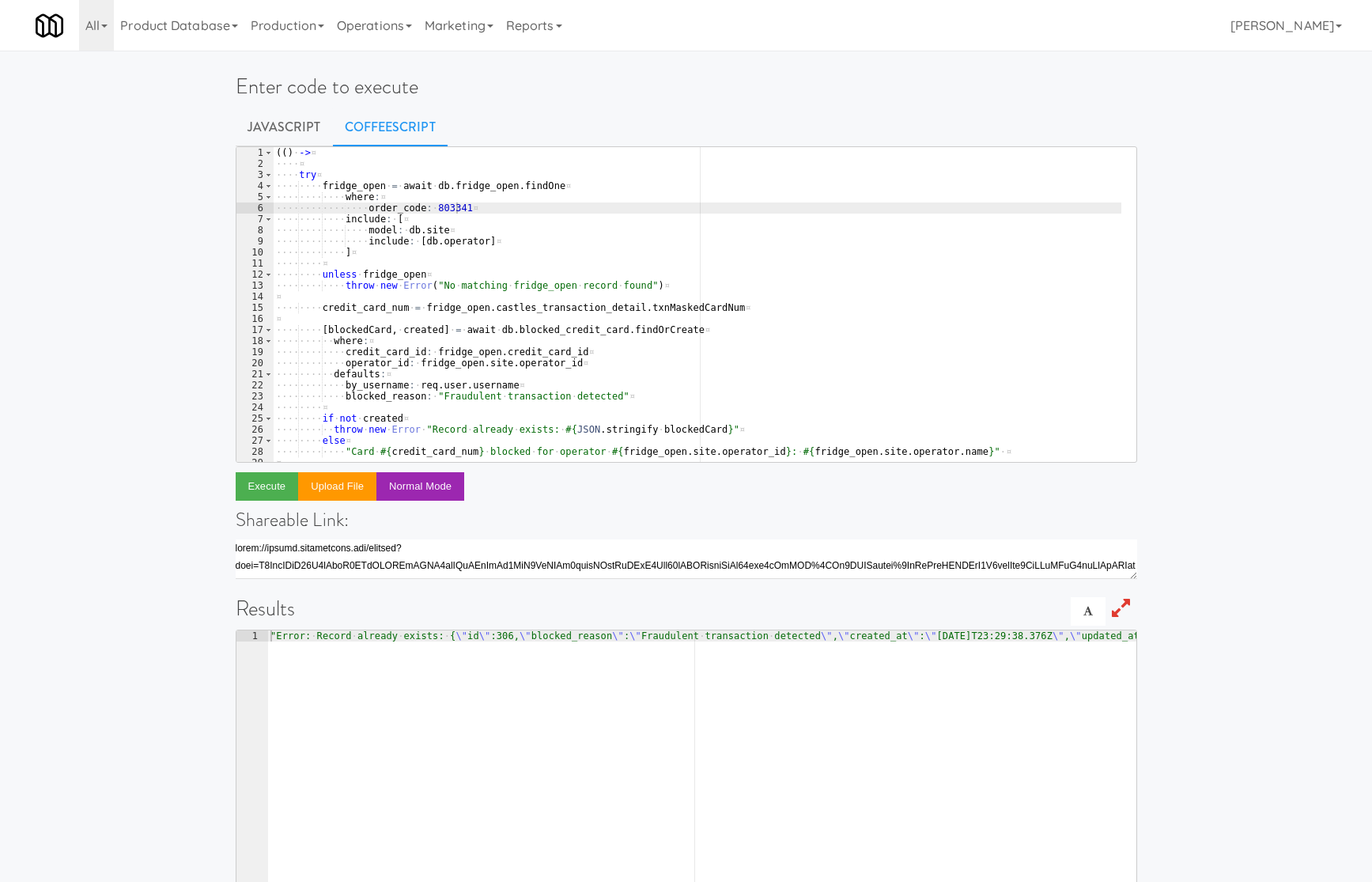
click at [439, 215] on div "( ( ) · -> ¤ ···· ¤ ···· try ¤ ···· ···· fridge_open · = · await · db . fridge_…" at bounding box center [696, 316] width 848 height 337
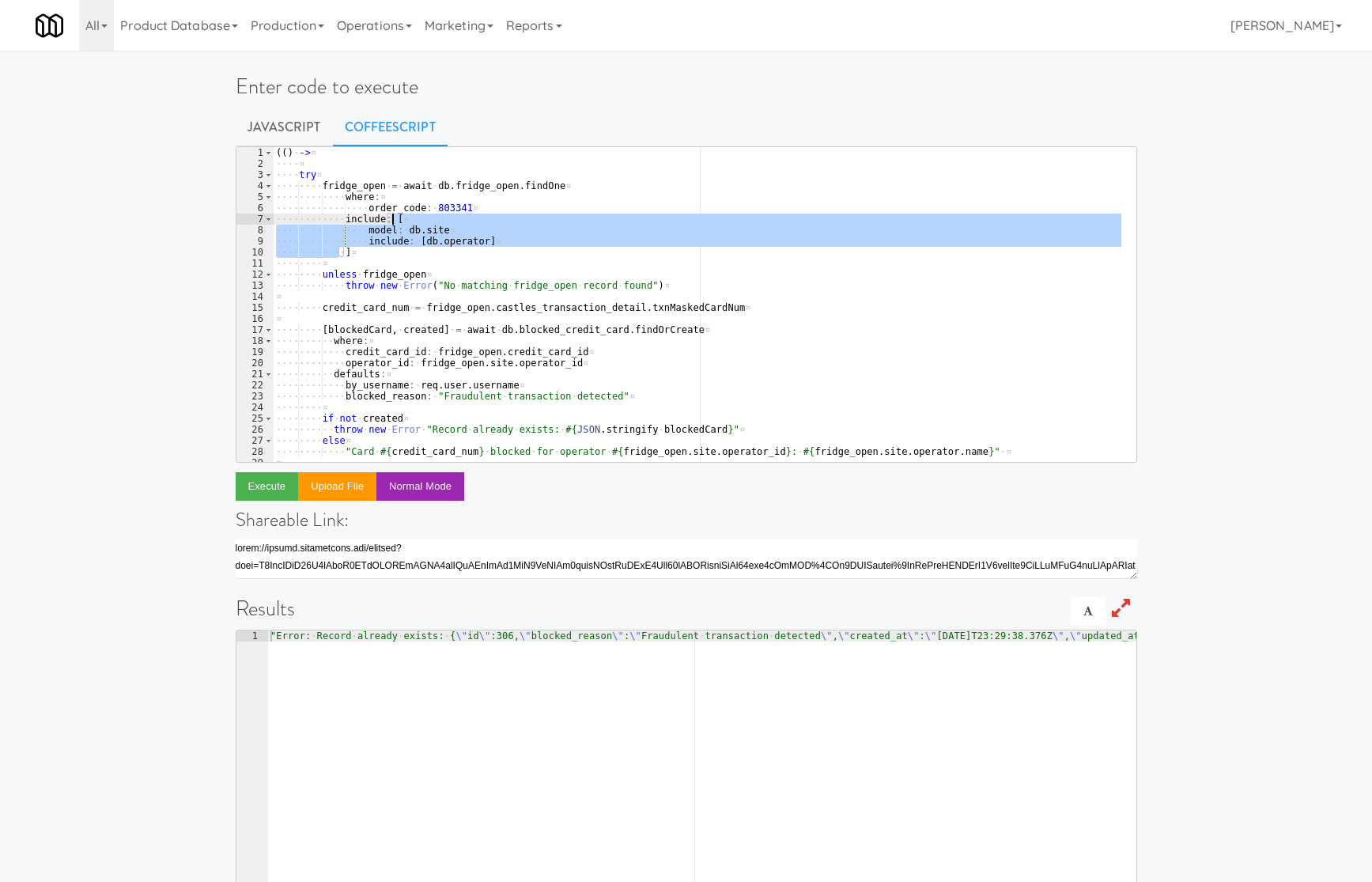
click at [439, 215] on div "( ( ) · -> ¤ ···· ¤ ···· try ¤ ···· ···· fridge_open · = · await · db . fridge_…" at bounding box center [696, 316] width 848 height 337
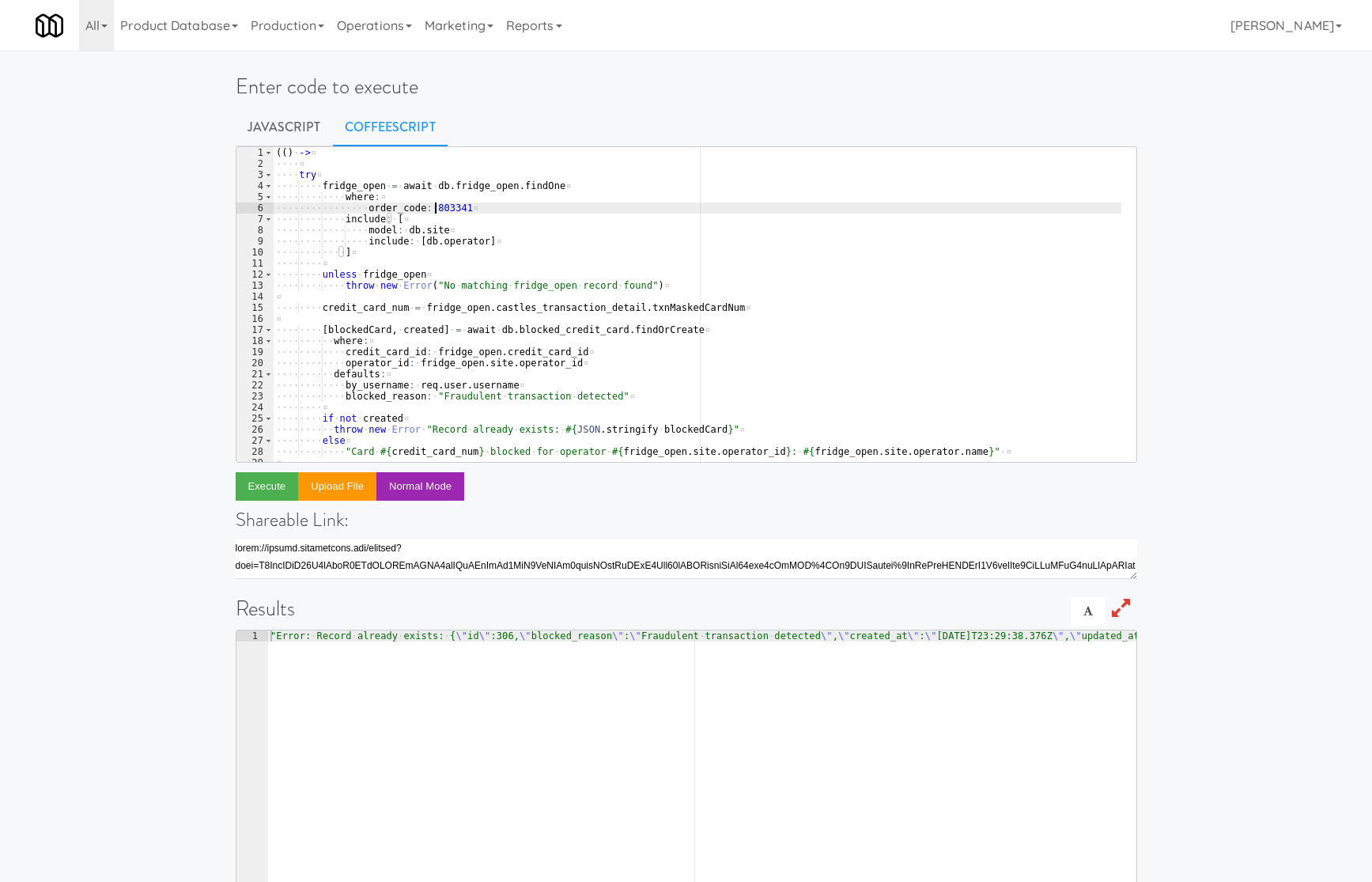
click at [436, 208] on div "( ( ) · -> ¤ ···· ¤ ···· try ¤ ···· ···· fridge_open · = · await · db . fridge_…" at bounding box center [696, 316] width 848 height 337
paste textarea "262195"
click at [279, 485] on button "Execute" at bounding box center [267, 486] width 64 height 28
click at [427, 210] on div "( ( ) · -> ¤ ···· ¤ ···· try ¤ ···· ···· fridge_open · = · await · db . fridge_…" at bounding box center [696, 316] width 848 height 337
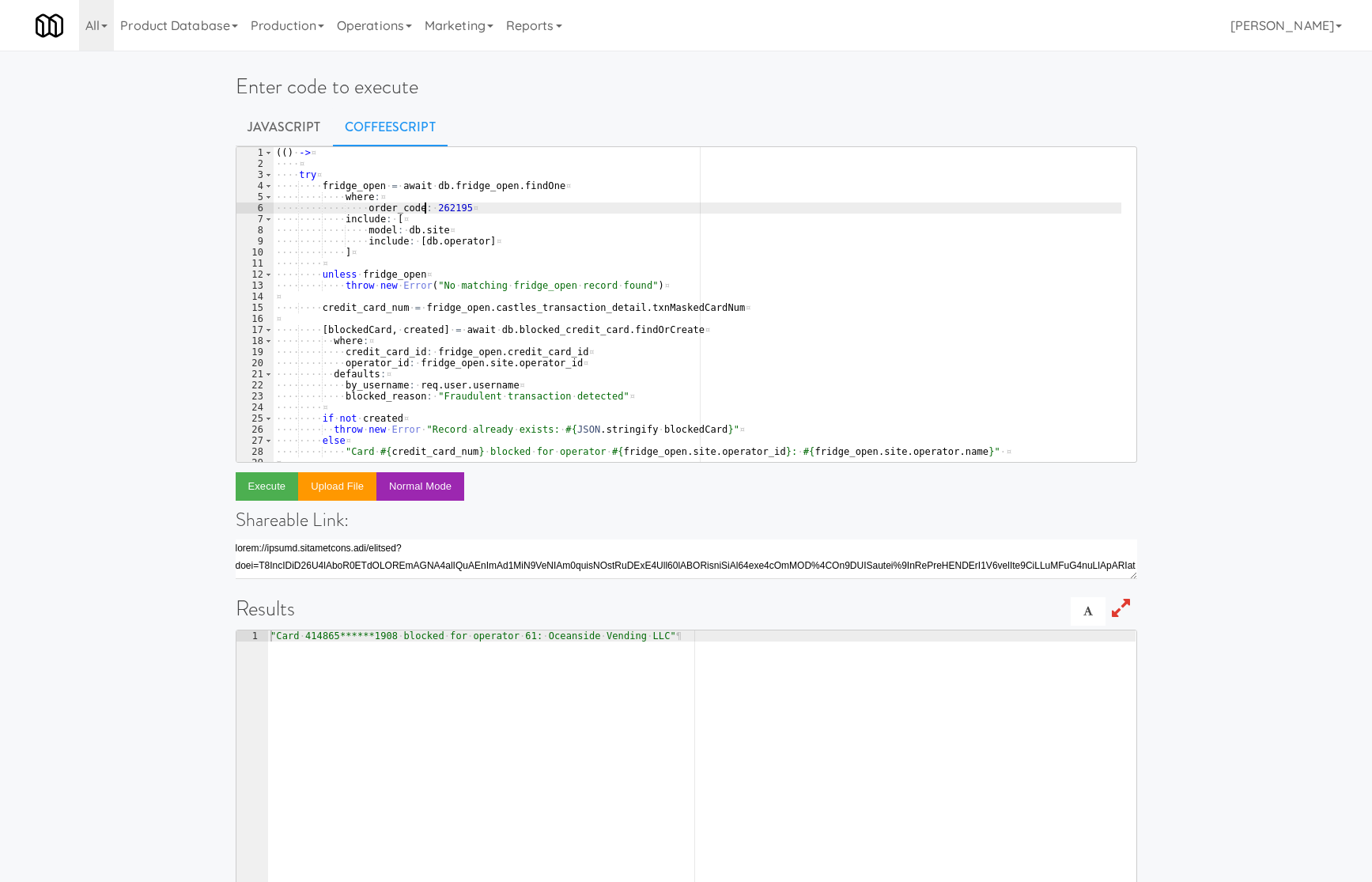
click at [427, 210] on div "( ( ) · -> ¤ ···· ¤ ···· try ¤ ···· ···· fridge_open · = · await · db . fridge_…" at bounding box center [696, 316] width 848 height 337
paste textarea "875718"
click at [277, 489] on button "Execute" at bounding box center [267, 486] width 64 height 28
click at [435, 211] on div "( ( ) · -> ¤ ···· ¤ ···· try ¤ ···· ···· fridge_open · = · await · db . fridge_…" at bounding box center [696, 316] width 848 height 337
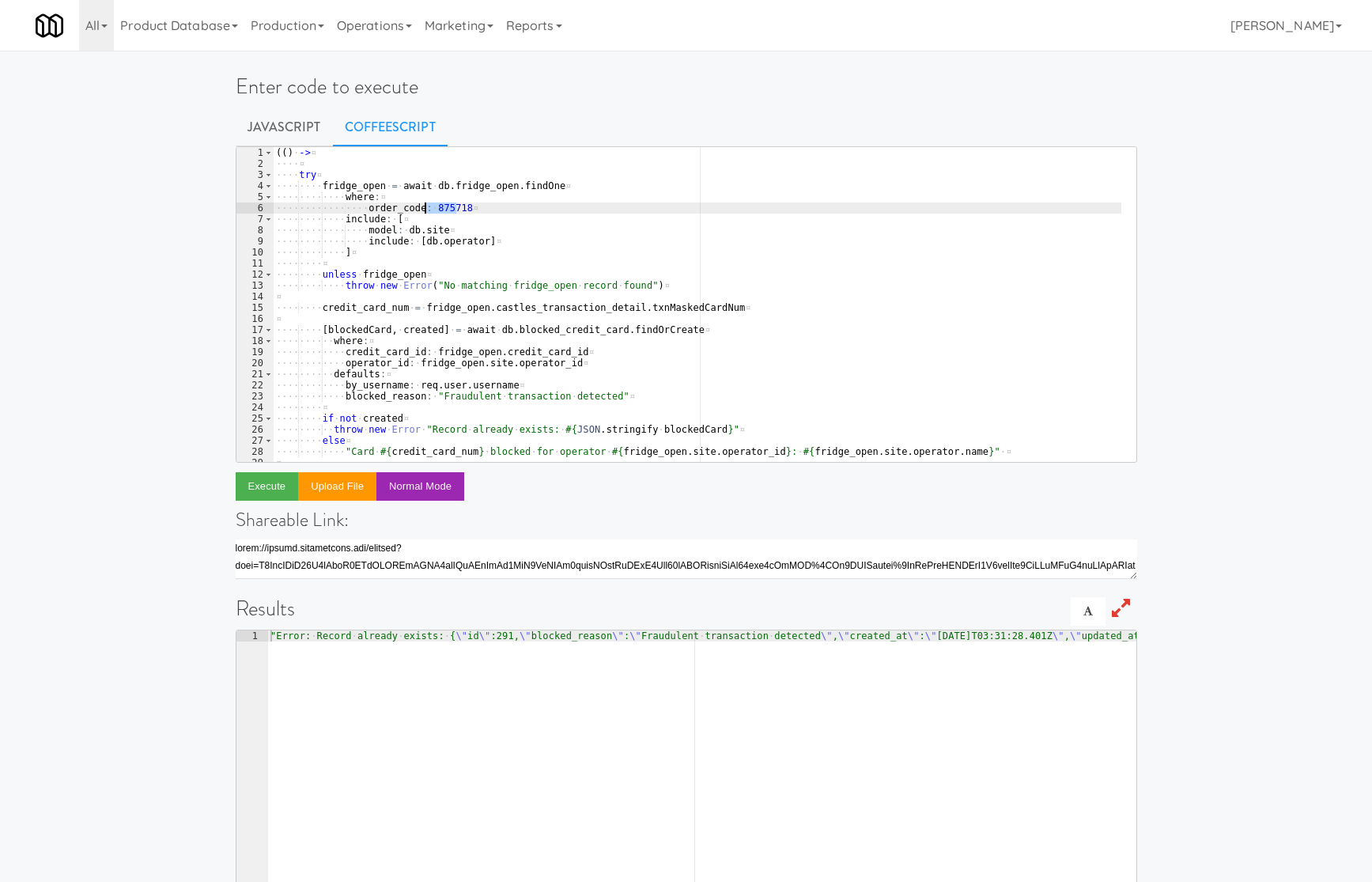
paste textarea "393894"
click at [281, 492] on button "Execute" at bounding box center [267, 486] width 64 height 28
click at [451, 206] on div "( ( ) · -> ¤ ···· ¤ ···· try ¤ ···· ···· fridge_open · = · await · db . fridge_…" at bounding box center [696, 316] width 848 height 337
paste textarea "79277"
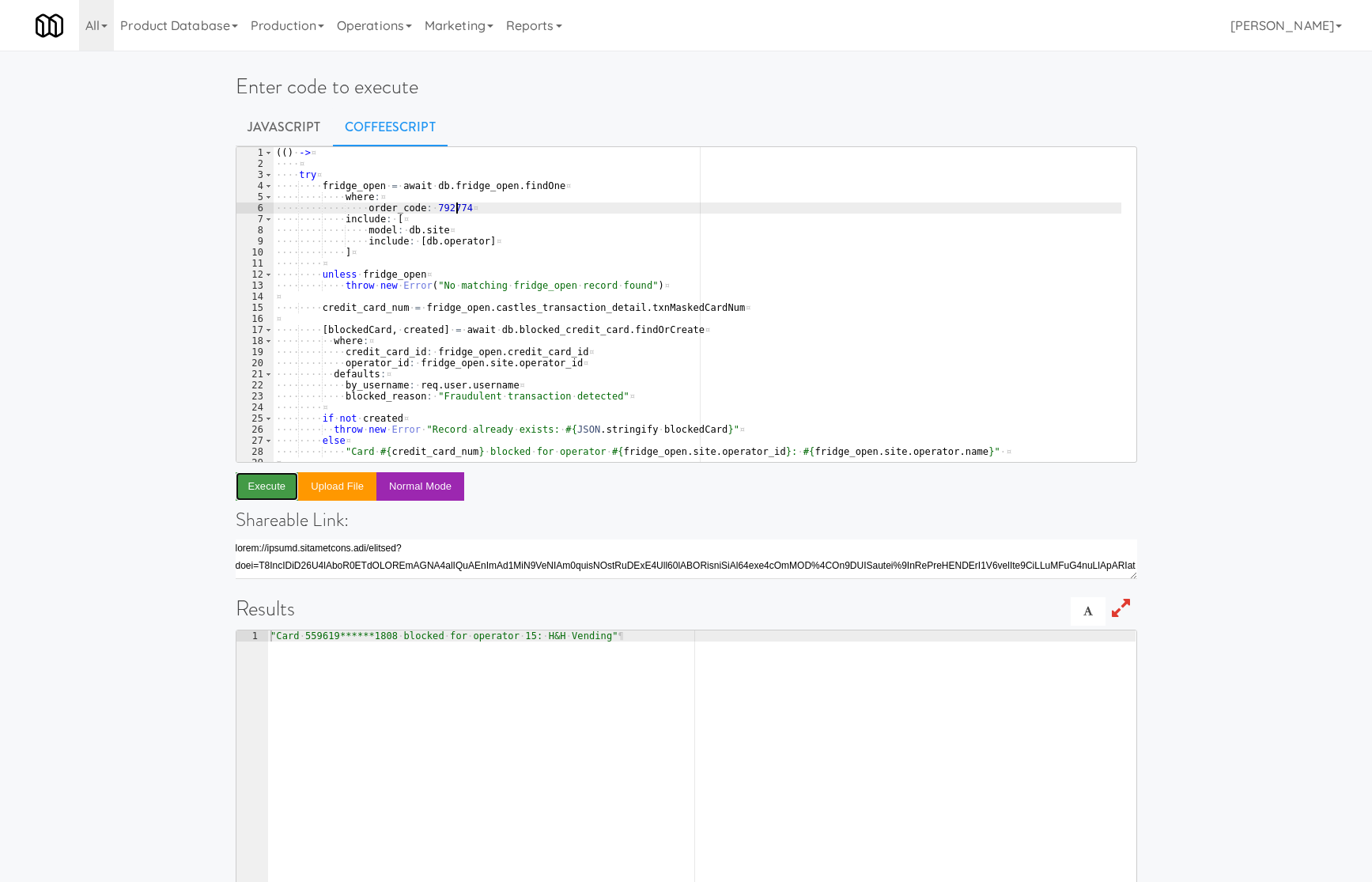
click at [282, 488] on button "Execute" at bounding box center [267, 486] width 64 height 28
click at [432, 210] on div "( ( ) · -> ¤ ···· ¤ ···· try ¤ ···· ···· fridge_open · = · await · db . fridge_…" at bounding box center [696, 316] width 848 height 337
paste textarea "42113"
click at [283, 492] on button "Execute" at bounding box center [267, 486] width 64 height 28
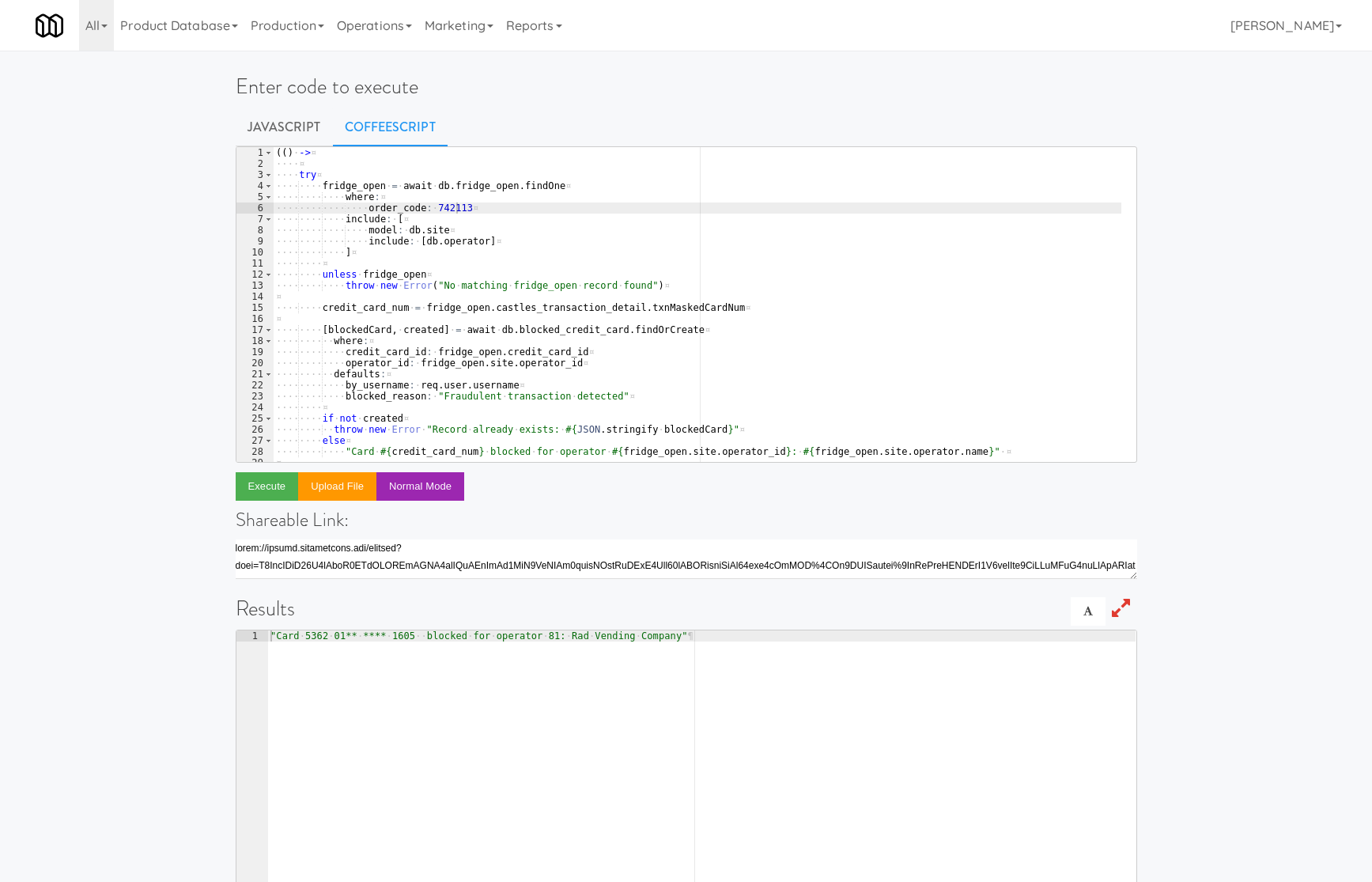
click at [439, 218] on div "( ( ) · -> ¤ ···· ¤ ···· try ¤ ···· ···· fridge_open · = · await · db . fridge_…" at bounding box center [696, 316] width 848 height 337
click at [437, 202] on div "( ( ) · -> ¤ ···· ¤ ···· try ¤ ···· ···· fridge_open · = · await · db . fridge_…" at bounding box center [696, 316] width 848 height 337
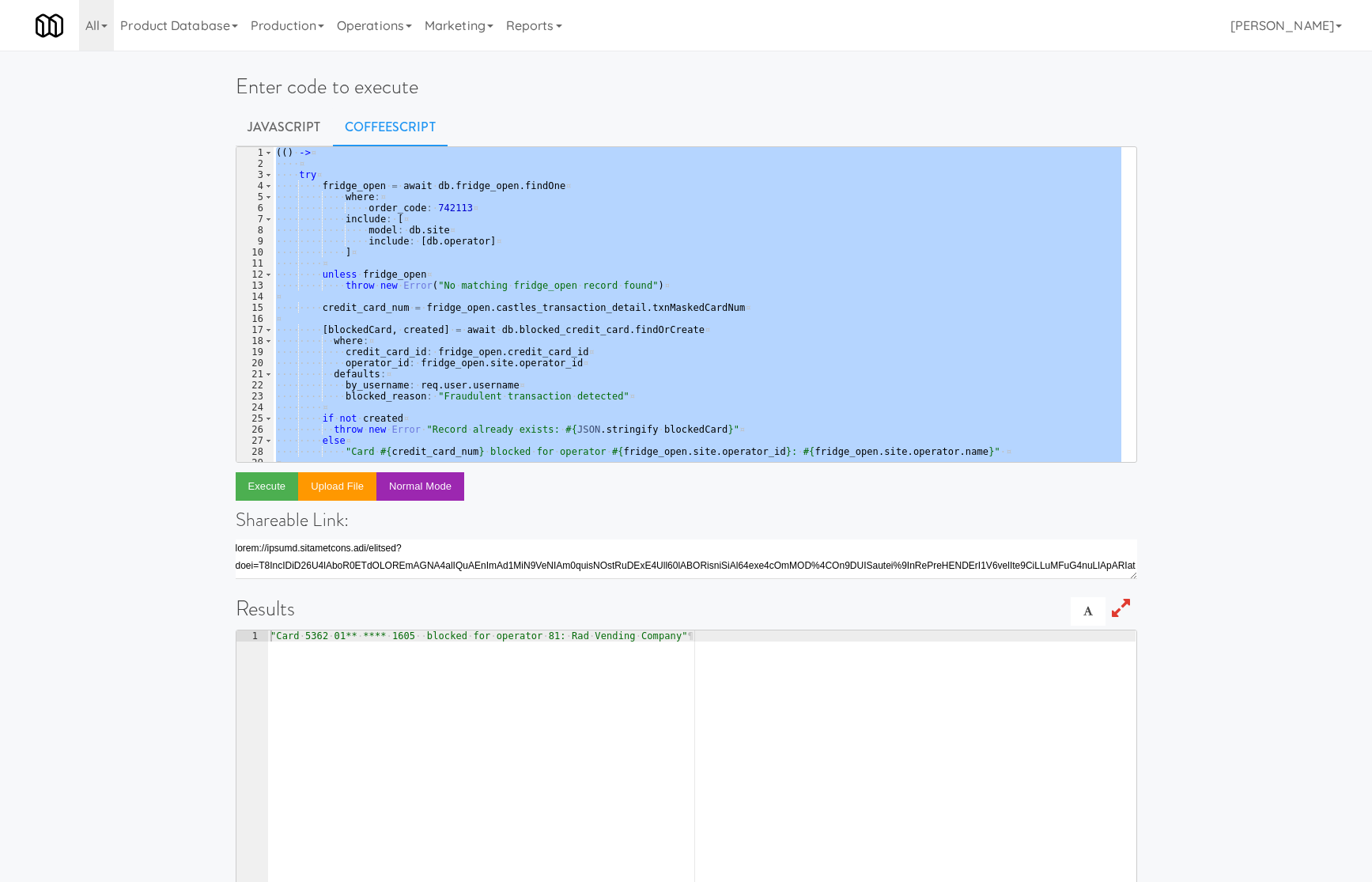
click at [437, 202] on div "( ( ) · -> ¤ ···· ¤ ···· try ¤ ···· ···· fridge_open · = · await · db . fridge_…" at bounding box center [696, 316] width 848 height 337
click at [440, 204] on div "( ( ) · -> ¤ ···· ¤ ···· try ¤ ···· ···· fridge_open · = · await · db . fridge_…" at bounding box center [696, 304] width 848 height 315
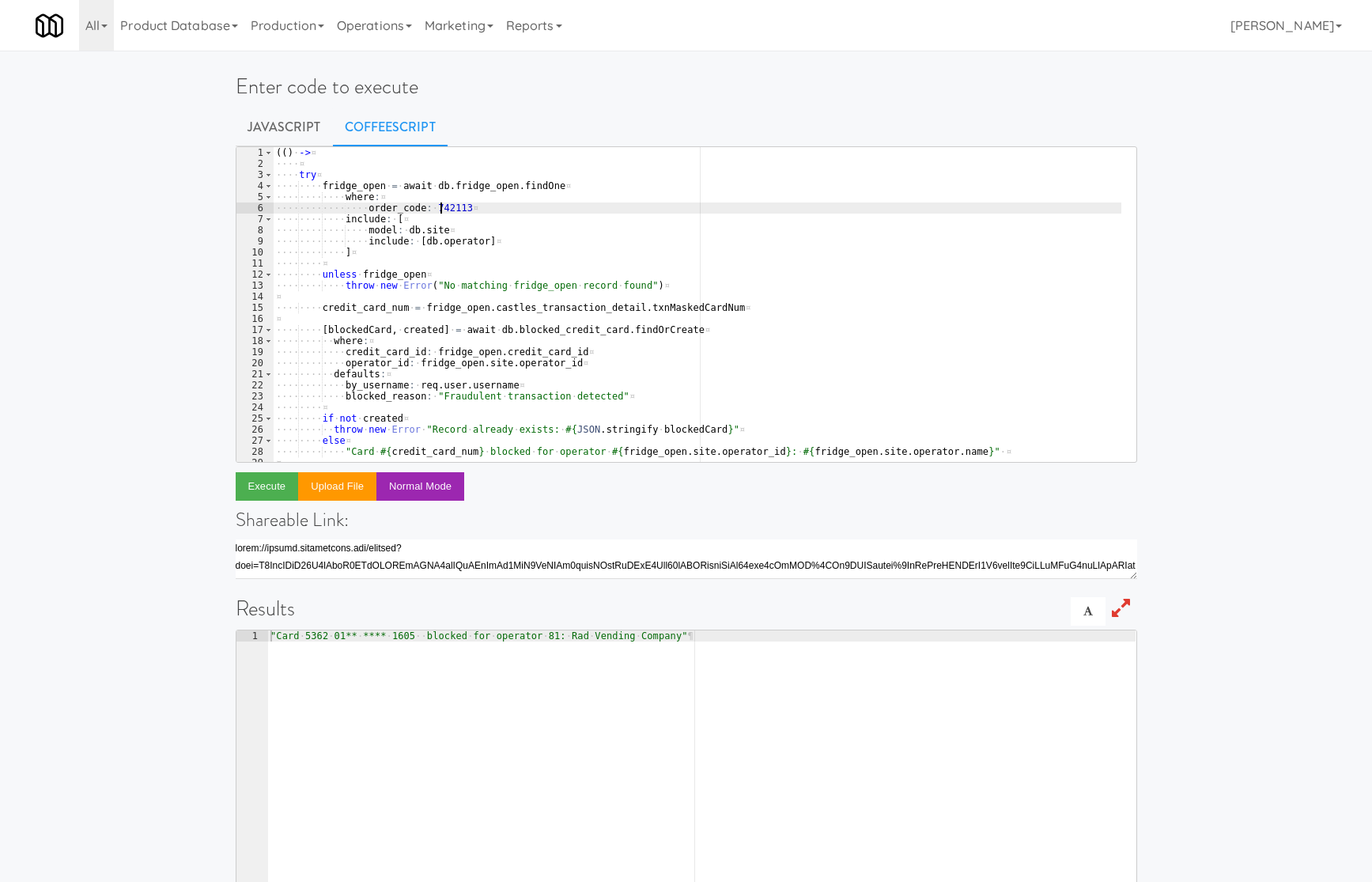
click at [440, 204] on div "( ( ) · -> ¤ ···· ¤ ···· try ¤ ···· ···· fridge_open · = · await · db . fridge_…" at bounding box center [696, 316] width 848 height 337
paste textarea "363856"
click at [281, 483] on button "Execute" at bounding box center [267, 486] width 64 height 28
drag, startPoint x: 907, startPoint y: 127, endPoint x: 909, endPoint y: 107, distance: 20.1
click at [907, 127] on ul "Javascript CoffeeScript" at bounding box center [686, 128] width 901 height 39
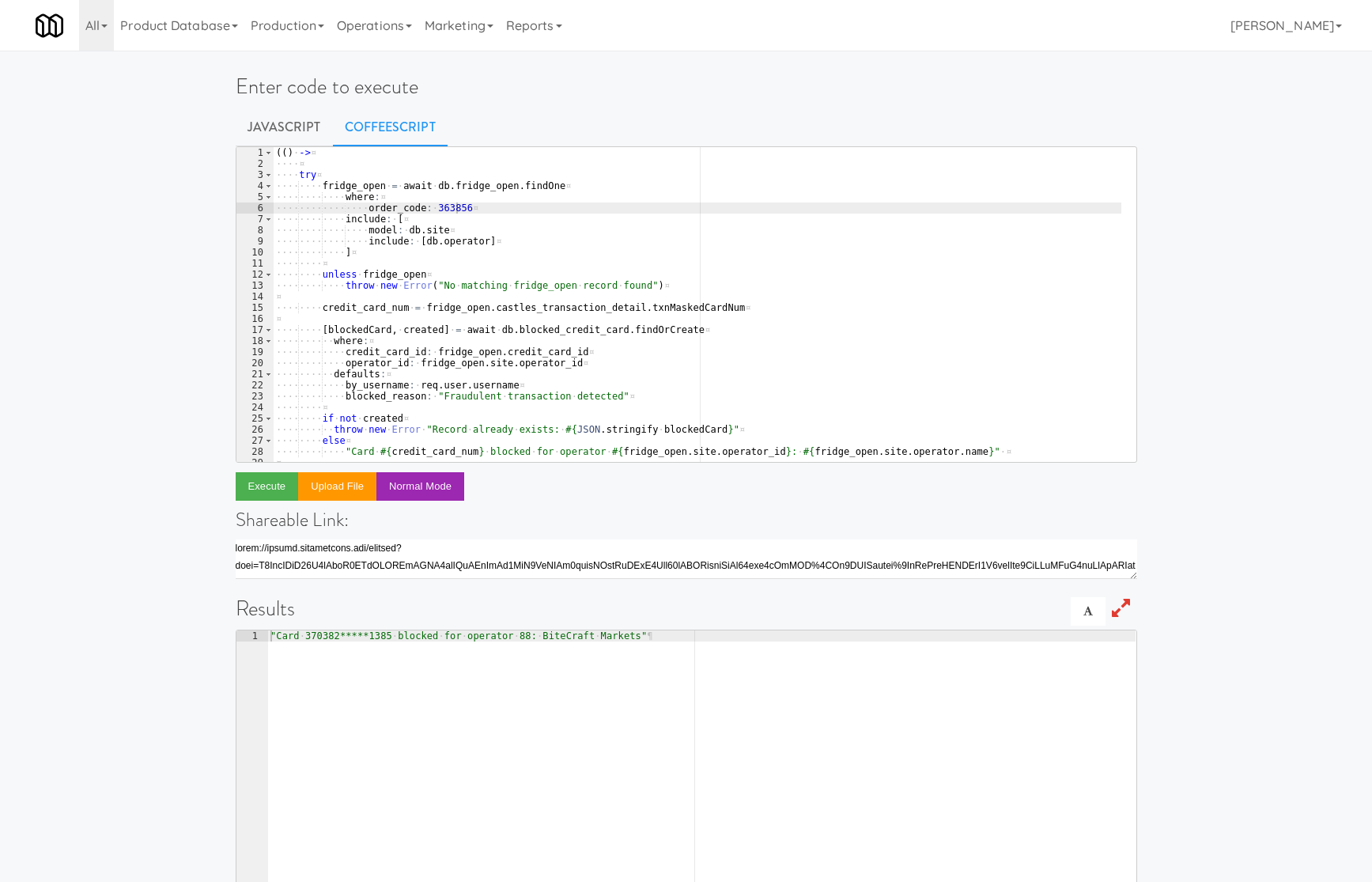
click at [444, 212] on div "( ( ) · -> ¤ ···· ¤ ···· try ¤ ···· ···· fridge_open · = · await · db . fridge_…" at bounding box center [696, 316] width 848 height 337
click at [443, 212] on div "( ( ) · -> ¤ ···· ¤ ···· try ¤ ···· ···· fridge_open · = · await · db . fridge_…" at bounding box center [696, 316] width 848 height 337
paste textarea "687925"
click at [268, 480] on button "Execute" at bounding box center [267, 486] width 64 height 28
click at [447, 215] on div "( ( ) · -> ¤ ···· ¤ ···· try ¤ ···· ···· fridge_open · = · await · db . fridge_…" at bounding box center [696, 316] width 848 height 337
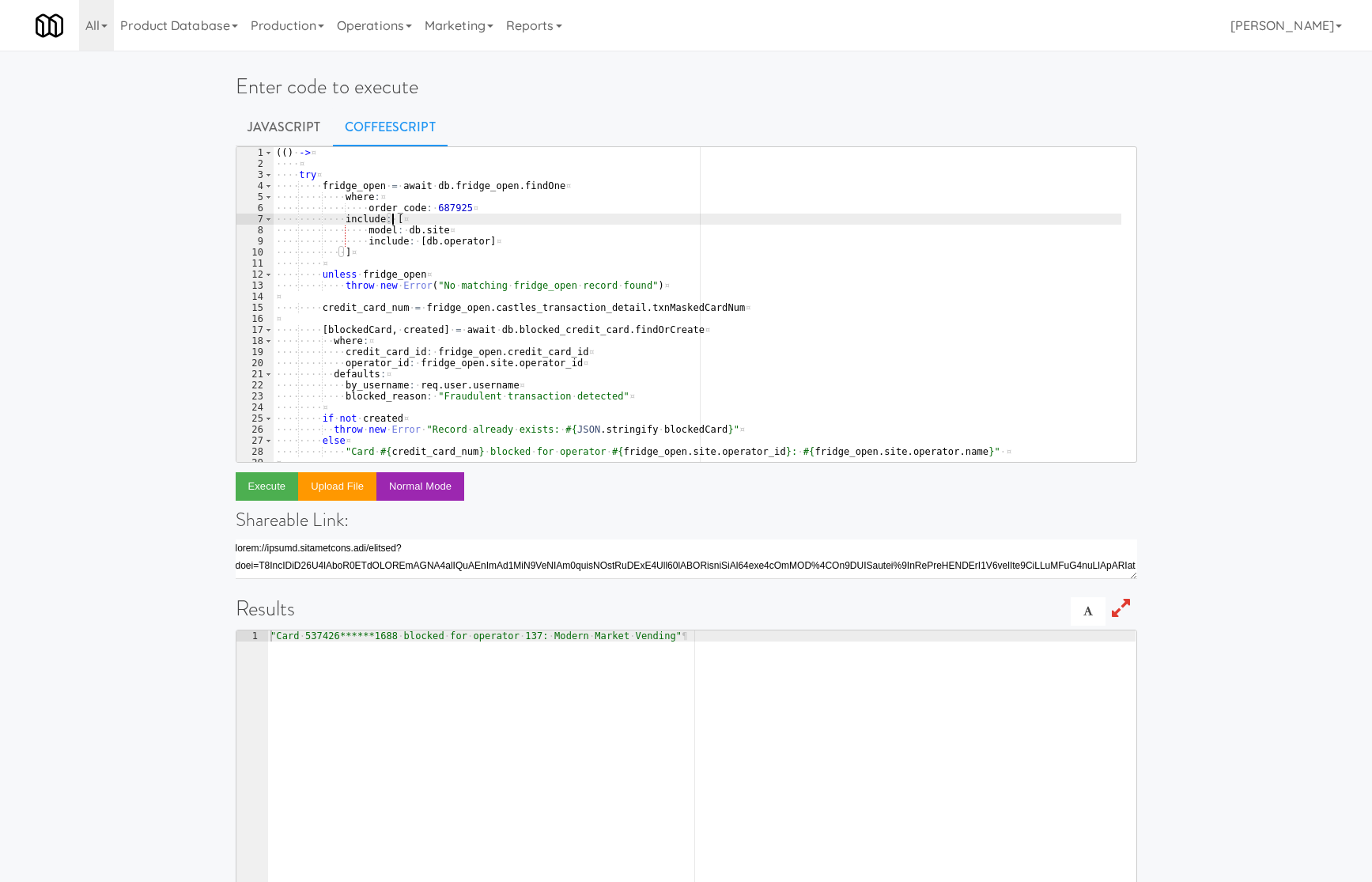
click at [447, 215] on div "( ( ) · -> ¤ ···· ¤ ···· try ¤ ···· ···· fridge_open · = · await · db . fridge_…" at bounding box center [696, 316] width 848 height 337
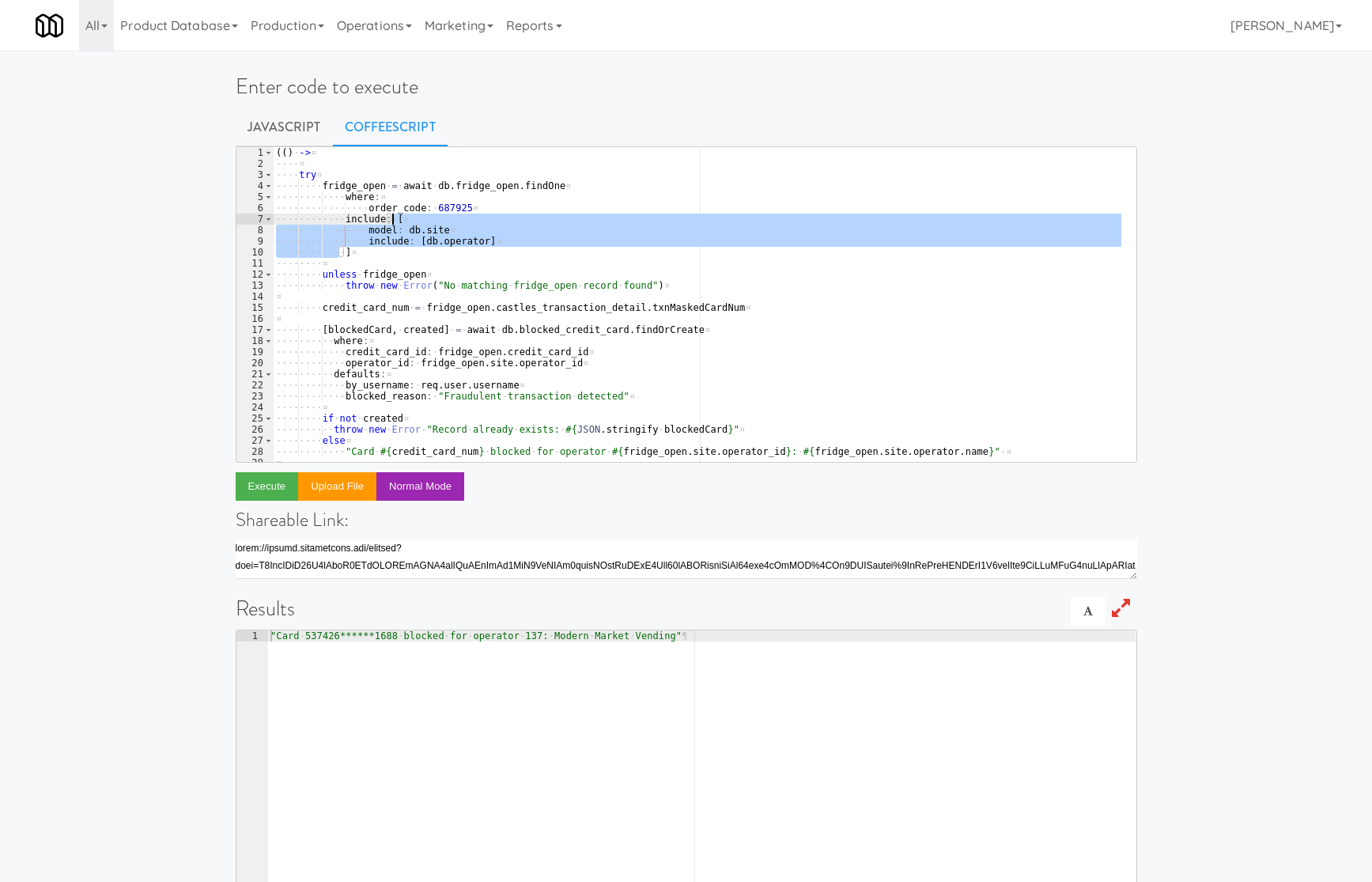
click at [439, 208] on div "( ( ) · -> ¤ ···· ¤ ···· try ¤ ···· ···· fridge_open · = · await · db . fridge_…" at bounding box center [696, 316] width 848 height 337
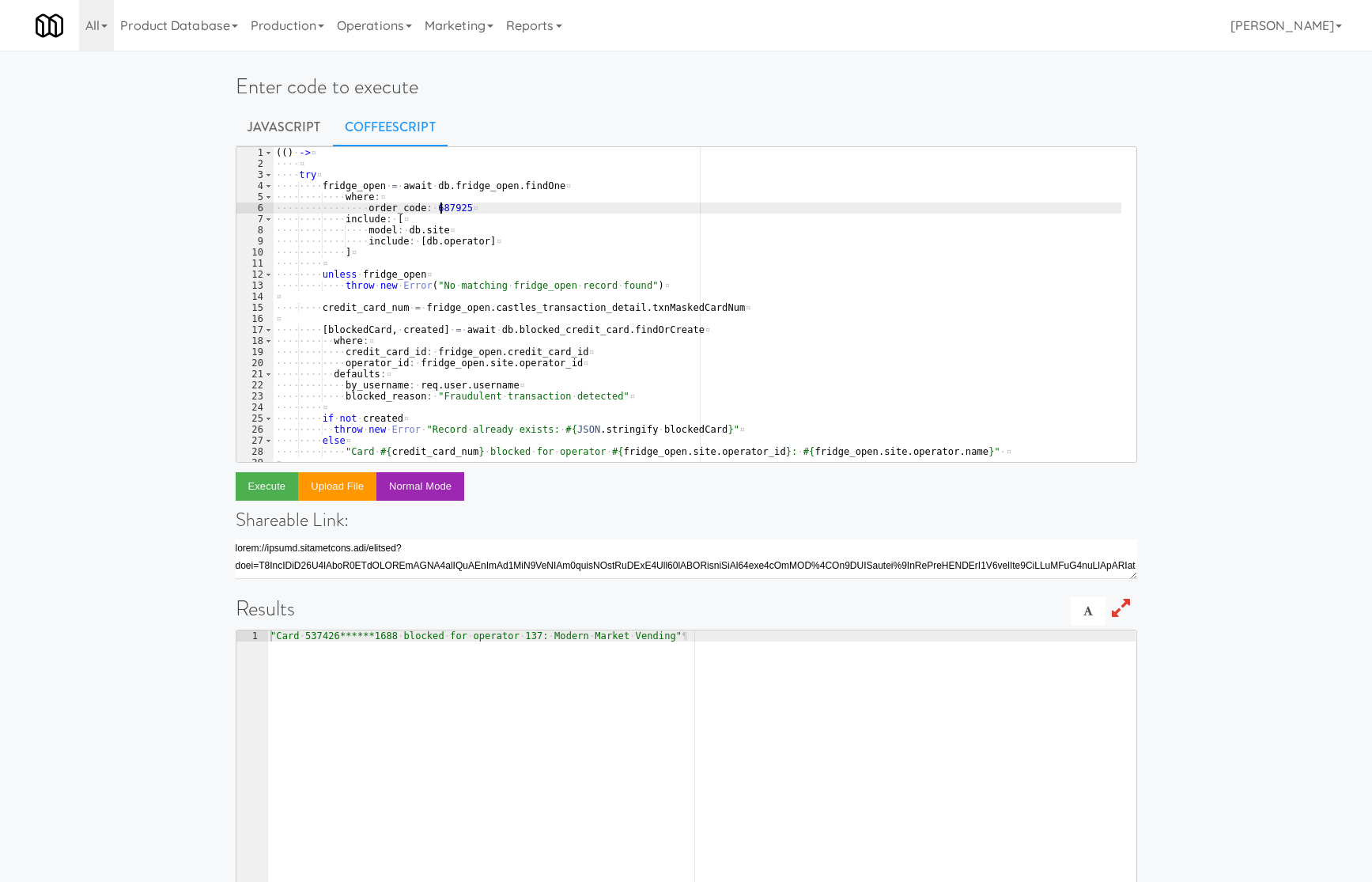
click at [439, 208] on div "( ( ) · -> ¤ ···· ¤ ···· try ¤ ···· ···· fridge_open · = · await · db . fridge_…" at bounding box center [696, 316] width 848 height 337
paste textarea "32324"
type textarea "order_code: 632324"
click at [285, 479] on button "Execute" at bounding box center [267, 486] width 64 height 28
click at [439, 211] on div "( ( ) · -> ¤ ···· ¤ ···· try ¤ ···· ···· fridge_open · = · await · db . fridge_…" at bounding box center [696, 316] width 848 height 337
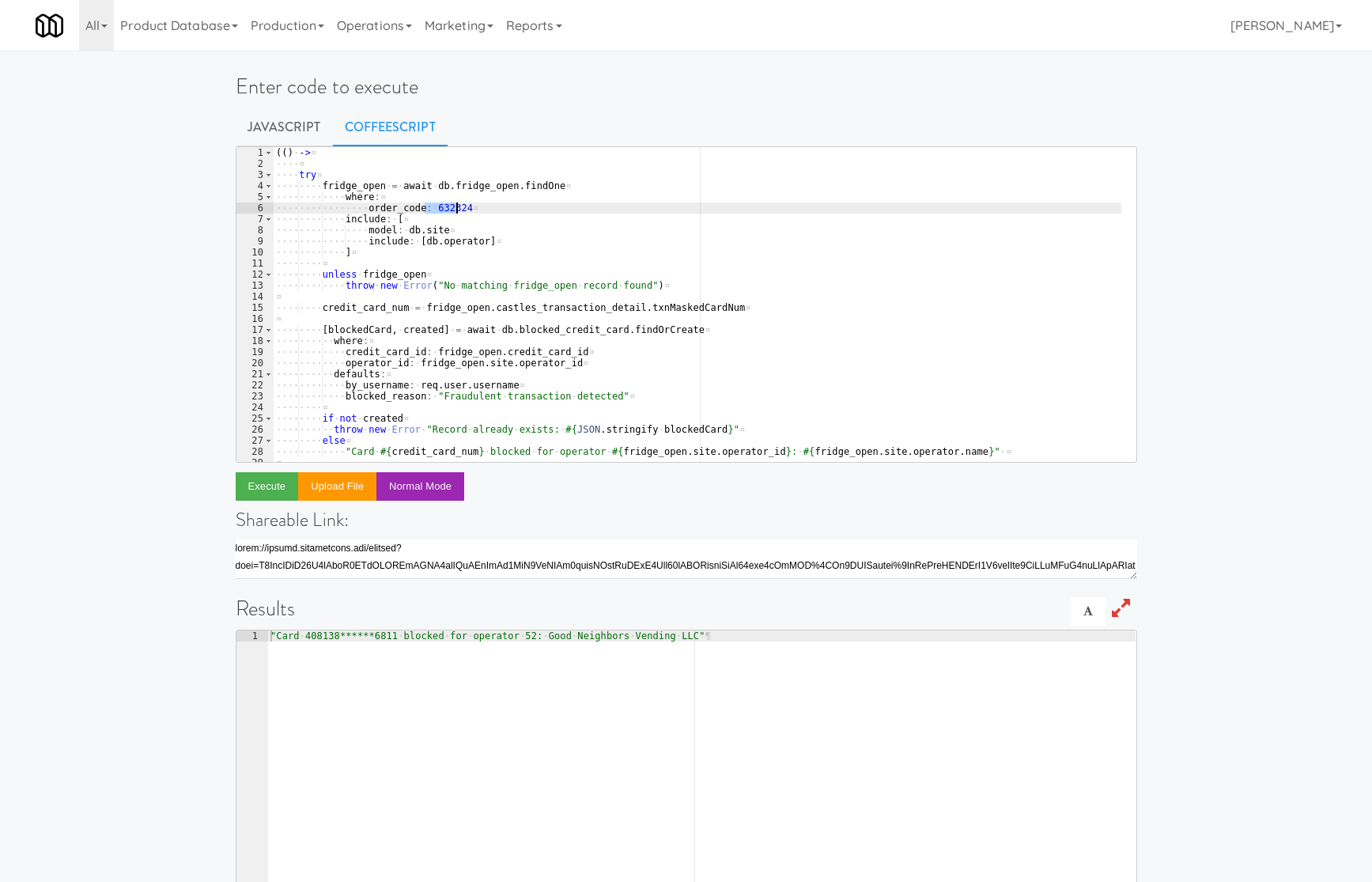
click at [439, 211] on div "( ( ) · -> ¤ ···· ¤ ···· try ¤ ···· ···· fridge_open · = · await · db . fridge_…" at bounding box center [696, 316] width 848 height 337
paste textarea
click at [268, 480] on button "Execute" at bounding box center [267, 486] width 64 height 28
click at [439, 211] on div "( ( ) · -> ¤ ···· ¤ ···· try ¤ ···· ···· fridge_open · = · await · db . fridge_…" at bounding box center [696, 316] width 848 height 337
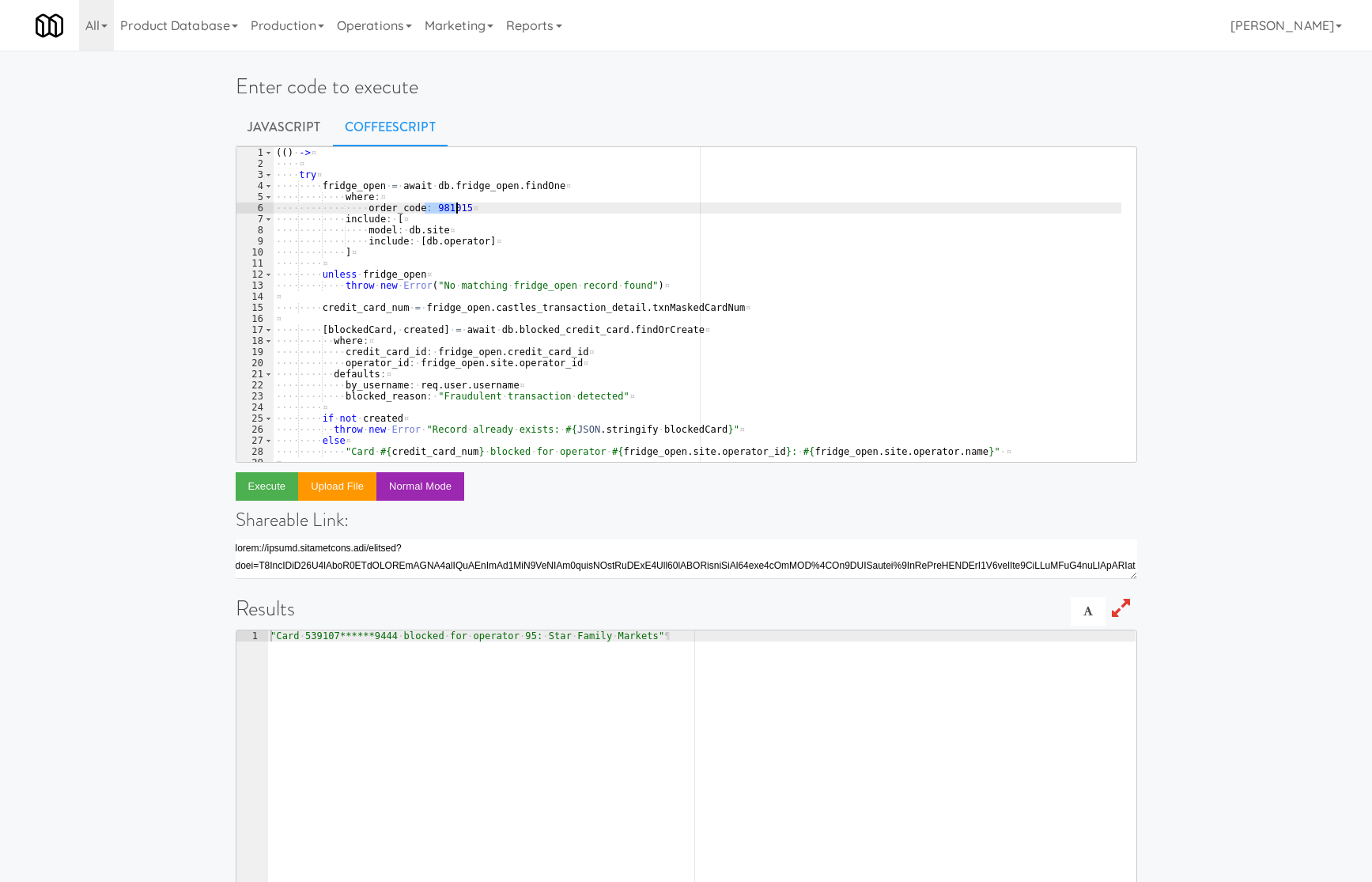
paste textarea "322127"
type textarea "order_code: 322127"
drag, startPoint x: 279, startPoint y: 481, endPoint x: 353, endPoint y: 433, distance: 88.2
click at [280, 481] on button "Execute" at bounding box center [267, 486] width 64 height 28
